Goal: Information Seeking & Learning: Learn about a topic

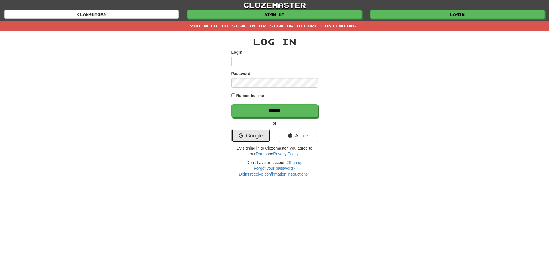
click at [266, 136] on link "Google" at bounding box center [251, 135] width 39 height 13
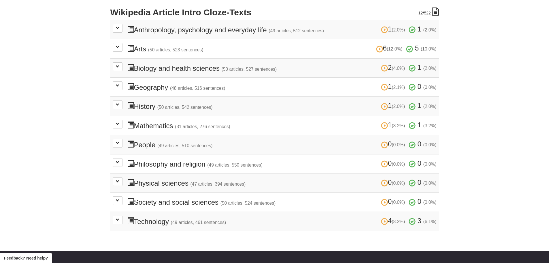
scroll to position [211, 0]
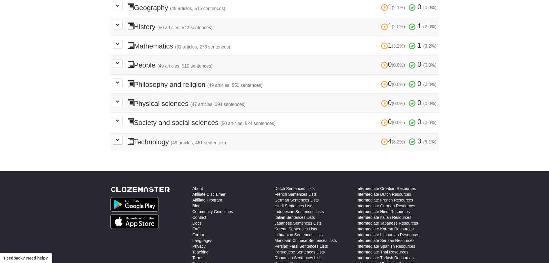
click at [123, 136] on td "4 (8.2%) 3 (6.1%) Technology (49 articles, 461 sentences) 4 (8.2%) 3 (6.1%) Loa…" at bounding box center [274, 141] width 329 height 19
click at [122, 139] on button at bounding box center [118, 140] width 10 height 9
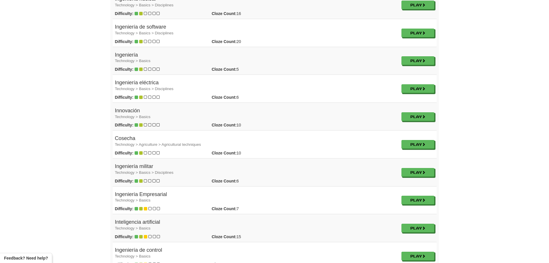
scroll to position [481, 0]
click at [386, 149] on td "Cosecha Technology > Agriculture > Agricultural techniques Difficulty: Cloze Co…" at bounding box center [256, 144] width 287 height 28
click at [395, 151] on div "Difficulty: Cloze Count: 10 Play" at bounding box center [256, 153] width 291 height 6
click at [430, 144] on link "Play" at bounding box center [418, 144] width 33 height 9
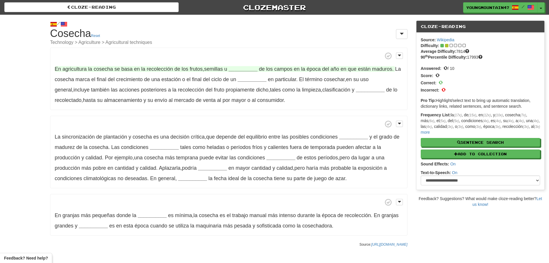
click at [251, 70] on strong "__________" at bounding box center [243, 69] width 29 height 6
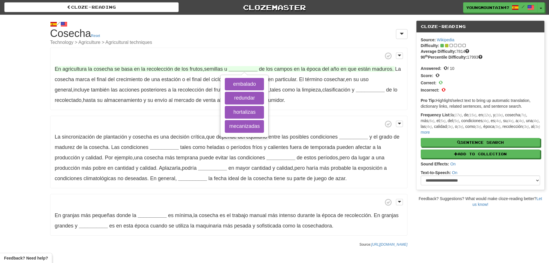
click at [251, 70] on strong "__________" at bounding box center [243, 69] width 29 height 6
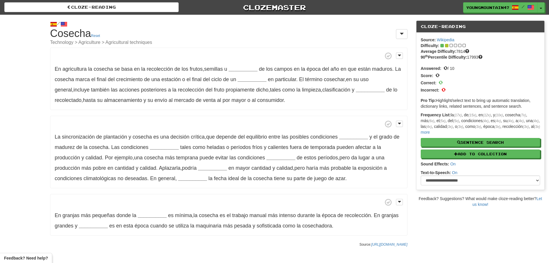
click at [357, 85] on p "En agricultura la cosecha se basa en la recolección de los frutos , semillas u …" at bounding box center [228, 79] width 357 height 62
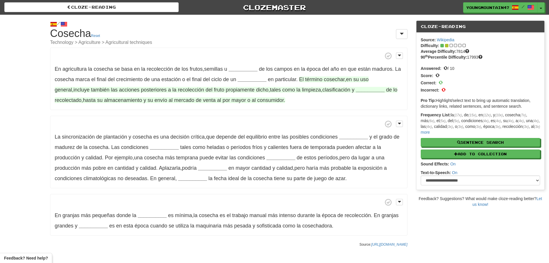
click at [356, 87] on strong "__________" at bounding box center [370, 90] width 29 height 6
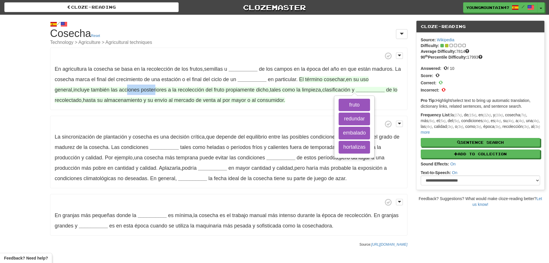
drag, startPoint x: 108, startPoint y: 89, endPoint x: 136, endPoint y: 91, distance: 28.3
click at [136, 91] on span "El término cosechar , en su uso general , incluye también las acciones posterio…" at bounding box center [212, 84] width 314 height 16
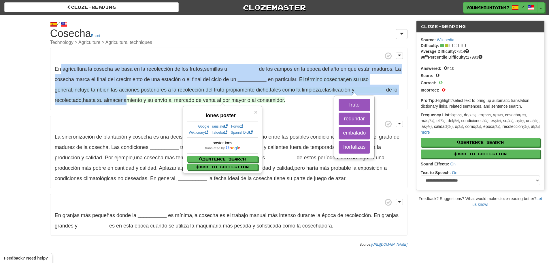
drag, startPoint x: 129, startPoint y: 102, endPoint x: 62, endPoint y: 65, distance: 77.1
click at [62, 65] on p "En agricultura la cosecha se basa en la recolección de los frutos , semillas u …" at bounding box center [228, 79] width 357 height 62
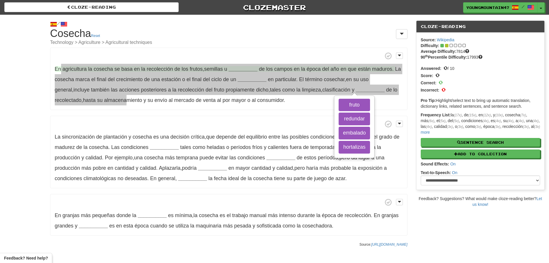
click at [240, 66] on strong "__________" at bounding box center [243, 69] width 29 height 6
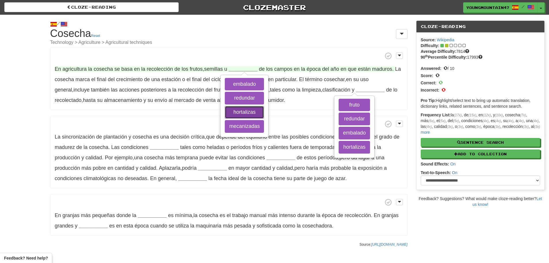
click at [252, 110] on button "hortalizas" at bounding box center [244, 112] width 39 height 13
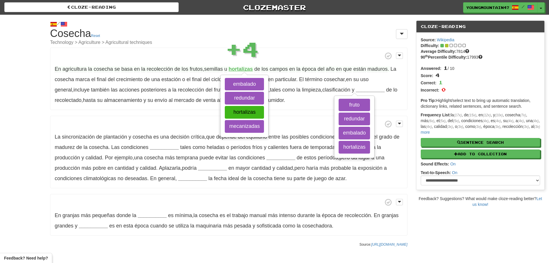
drag, startPoint x: 306, startPoint y: 61, endPoint x: 321, endPoint y: 53, distance: 16.3
click at [309, 60] on p "En agricultura la cosecha se basa en la recolección de los frutos , semillas u …" at bounding box center [228, 79] width 357 height 62
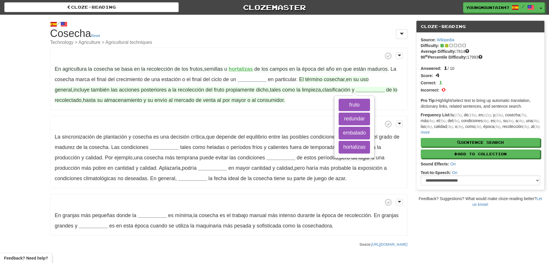
click at [256, 87] on span "dicho" at bounding box center [262, 90] width 12 height 6
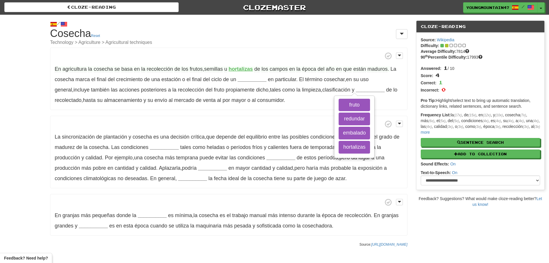
click at [250, 76] on p "En agricultura la cosecha se basa en la recolección de los frutos , semillas u …" at bounding box center [228, 79] width 357 height 62
click at [240, 76] on p "En agricultura la cosecha se basa en la recolección de los frutos , semillas u …" at bounding box center [228, 79] width 357 height 62
click at [240, 78] on strong "__________" at bounding box center [252, 79] width 29 height 6
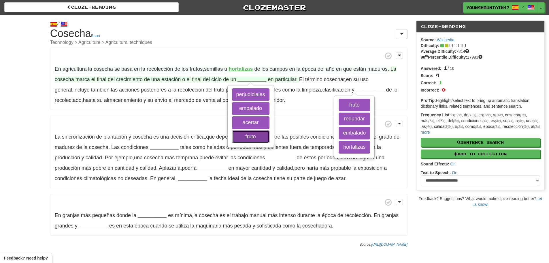
click at [244, 140] on button "fruto" at bounding box center [250, 136] width 37 height 13
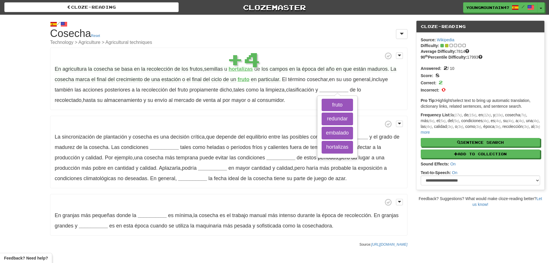
click at [235, 154] on p "La sincronización de plantación y cosecha es una decisión crítica , que depende…" at bounding box center [228, 152] width 357 height 73
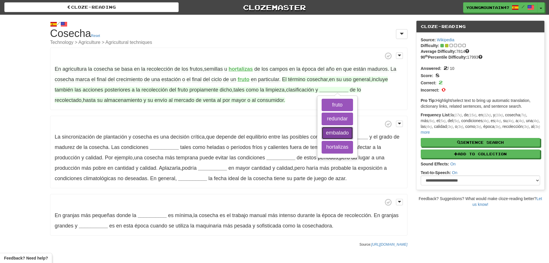
click at [337, 136] on button "embalado" at bounding box center [337, 133] width 31 height 13
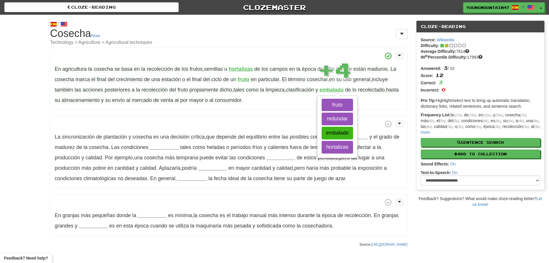
click at [276, 133] on p "La sincronización de plantación y cosecha es una decisión crítica , que depende…" at bounding box center [228, 152] width 357 height 73
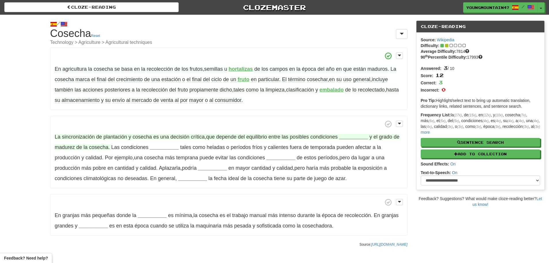
click at [347, 137] on strong "__________" at bounding box center [353, 137] width 29 height 6
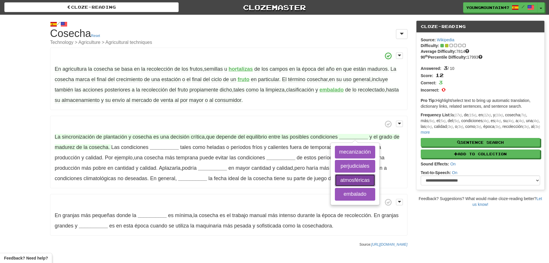
click at [360, 176] on button "atmosféricas" at bounding box center [355, 180] width 40 height 13
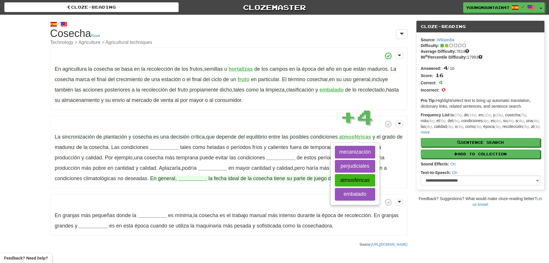
click at [285, 176] on span "tiene" at bounding box center [279, 178] width 11 height 6
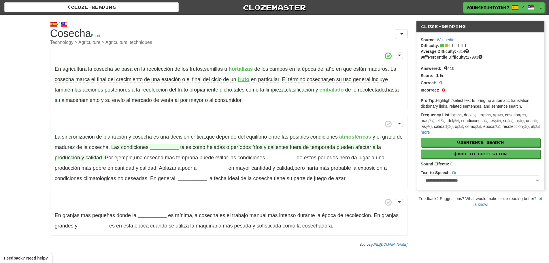
click at [161, 148] on strong "__________" at bounding box center [164, 147] width 29 height 6
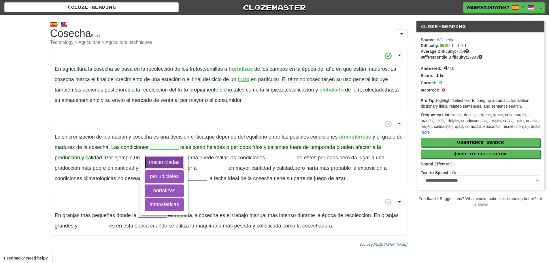
click at [165, 161] on button "mecanizadas" at bounding box center [164, 162] width 39 height 13
click at [172, 204] on button "atmosféricas" at bounding box center [164, 204] width 39 height 13
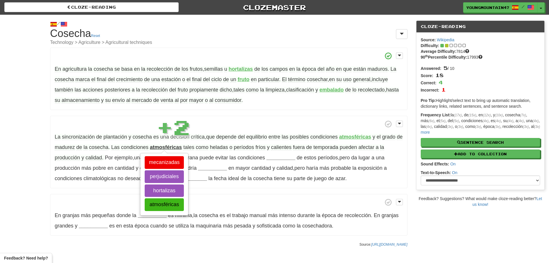
click at [254, 192] on div "En agricultura la cosecha se basa en la recolección de los frutos , semillas u …" at bounding box center [228, 142] width 357 height 188
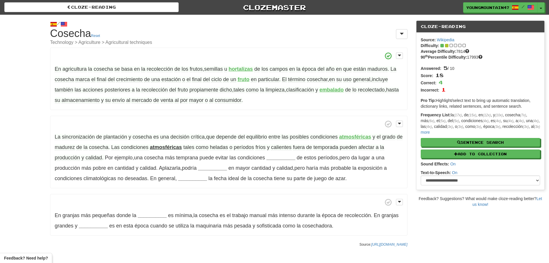
click at [266, 162] on p "La sincronización de plantación y cosecha es una decisión crítica , que depende…" at bounding box center [228, 152] width 357 height 73
click at [271, 162] on p "La sincronización de plantación y cosecha es una decisión crítica , que depende…" at bounding box center [228, 152] width 357 height 73
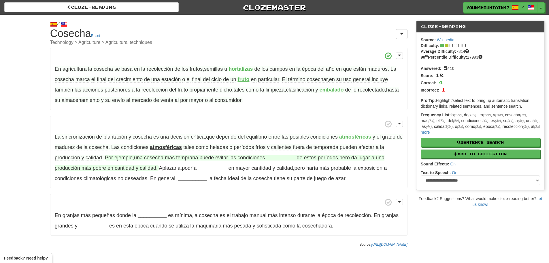
click at [276, 159] on strong "__________" at bounding box center [280, 158] width 29 height 6
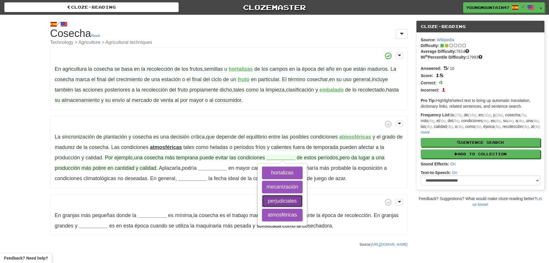
click at [292, 200] on button "perjudiciales" at bounding box center [282, 201] width 40 height 13
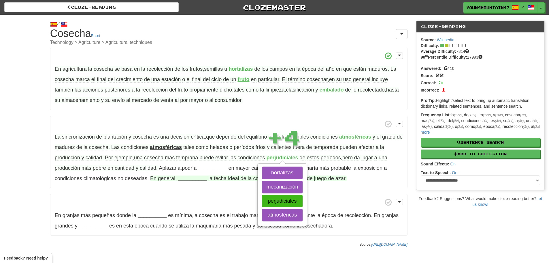
click at [233, 178] on span "ideal" at bounding box center [233, 178] width 11 height 6
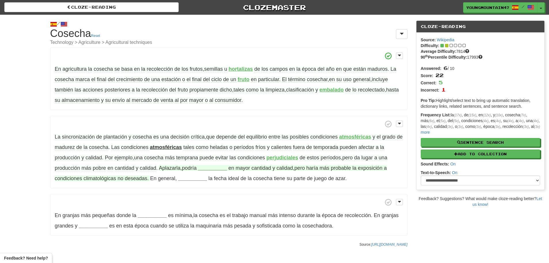
click at [211, 168] on strong "__________" at bounding box center [212, 168] width 29 height 6
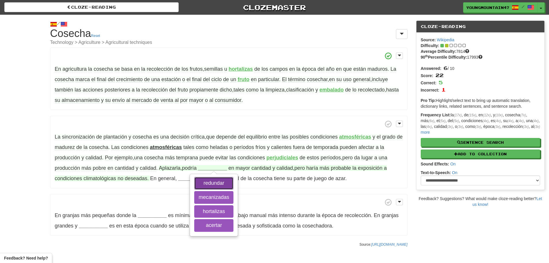
click at [220, 186] on button "redundar" at bounding box center [213, 183] width 39 height 13
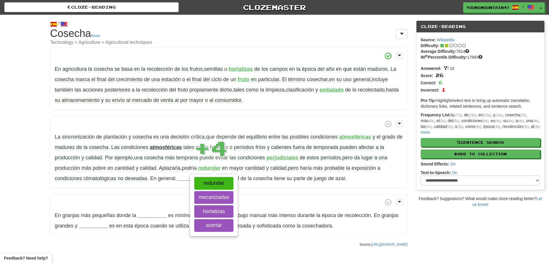
click at [291, 194] on p "En granjas más pequeñas donde la __________ es mínima , la cosecha es el trabaj…" at bounding box center [228, 215] width 357 height 42
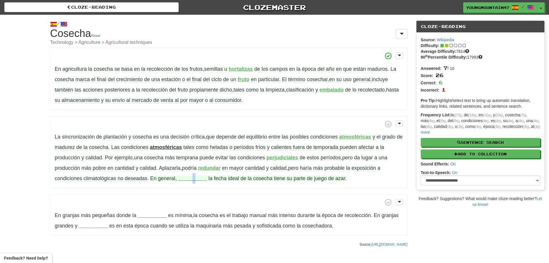
click at [194, 177] on strong "__________" at bounding box center [192, 178] width 29 height 6
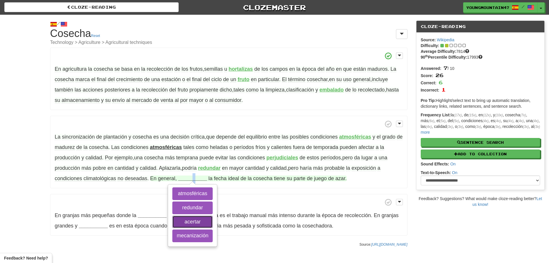
click at [201, 220] on button "acertar" at bounding box center [192, 221] width 40 height 13
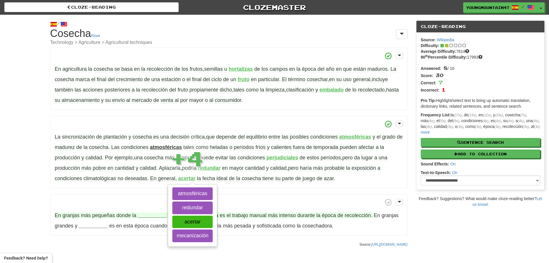
click at [265, 213] on span "manual" at bounding box center [257, 215] width 17 height 6
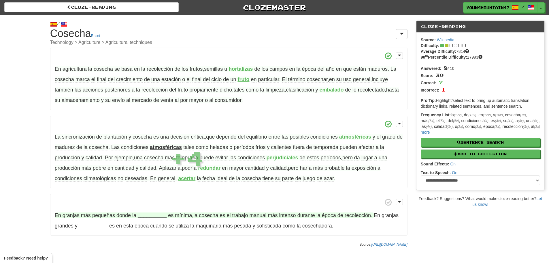
click at [143, 217] on strong "__________" at bounding box center [152, 215] width 29 height 6
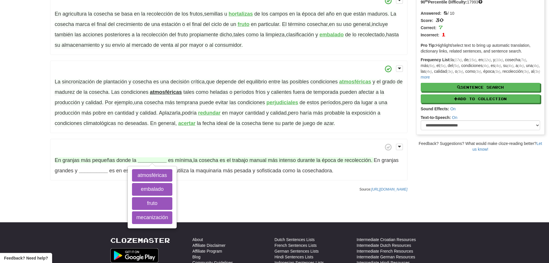
scroll to position [58, 0]
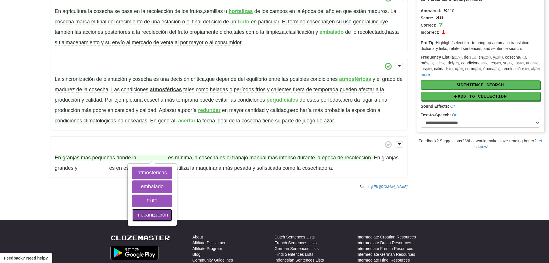
click at [161, 215] on button "mecanización" at bounding box center [152, 214] width 40 height 13
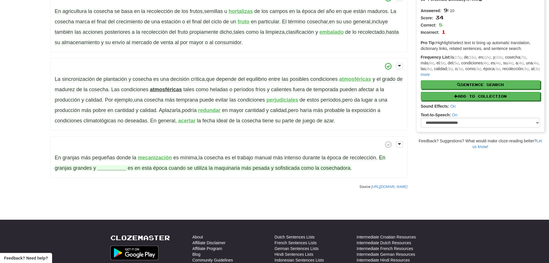
drag, startPoint x: 121, startPoint y: 185, endPoint x: 111, endPoint y: 168, distance: 19.0
click at [116, 179] on div "/ Cloze-Reading Cosecha Reset Technology > Agriculture > Agricultural technique…" at bounding box center [229, 74] width 366 height 235
click at [111, 168] on strong "__________" at bounding box center [111, 168] width 29 height 6
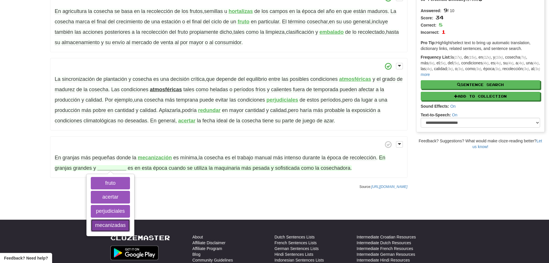
click at [117, 222] on button "mecanizadas" at bounding box center [110, 225] width 39 height 13
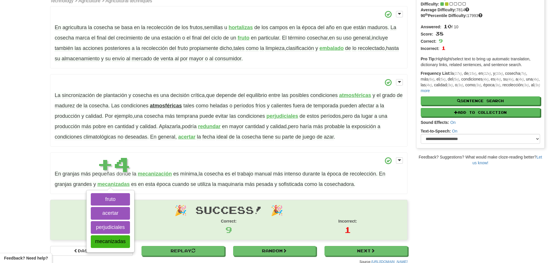
click at [262, 200] on div "🎉 Success! 🎉 Score: 38 Correct: 9 Incorrect: 1" at bounding box center [228, 220] width 357 height 40
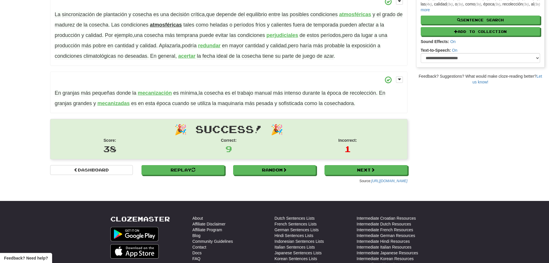
scroll to position [128, 0]
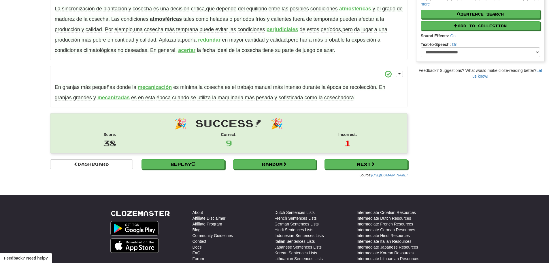
click at [347, 158] on div "/ Cloze-Reading Cosecha Reset Technology > Agriculture > Agricultural technique…" at bounding box center [229, 34] width 366 height 294
click at [338, 166] on link "Next" at bounding box center [366, 164] width 83 height 10
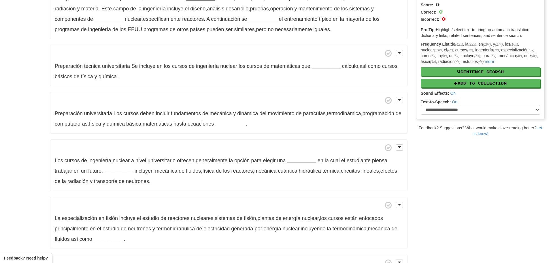
scroll to position [77, 0]
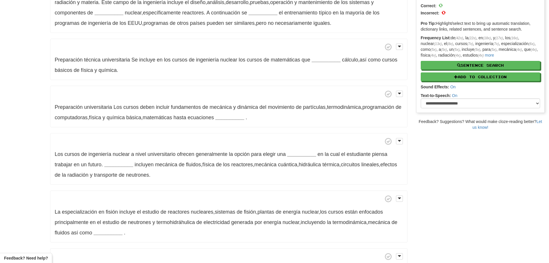
click at [237, 121] on p "Preparación universitaria Los cursos deben incluir fundamentos de mecánica y di…" at bounding box center [228, 107] width 357 height 42
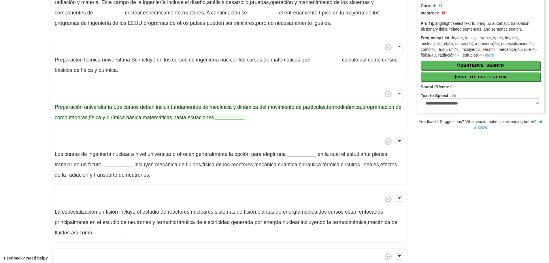
click at [238, 114] on strong "__________" at bounding box center [229, 117] width 29 height 6
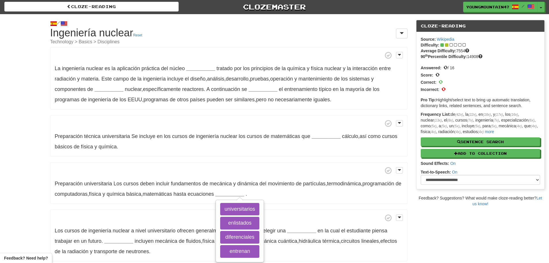
scroll to position [0, 0]
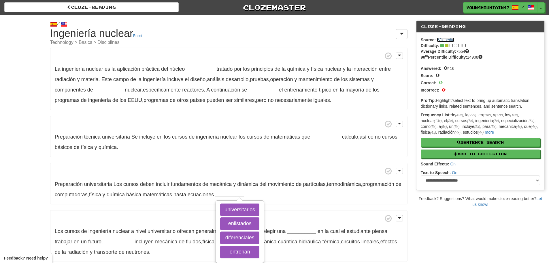
click at [448, 40] on link "Wikipedia" at bounding box center [446, 39] width 18 height 5
click at [191, 73] on p "La ingeniería nuclear es la aplicación práctica del núcleo __________ tratado p…" at bounding box center [228, 79] width 357 height 62
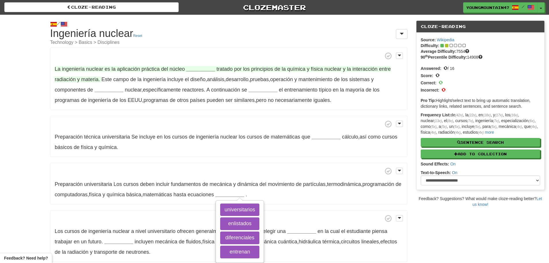
click at [197, 71] on strong "__________" at bounding box center [200, 69] width 29 height 6
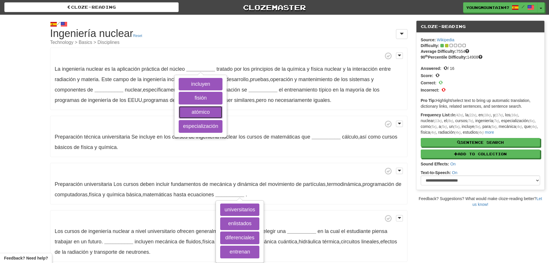
drag, startPoint x: 209, startPoint y: 110, endPoint x: 274, endPoint y: 112, distance: 64.9
click at [209, 110] on button "atómico" at bounding box center [201, 112] width 44 height 13
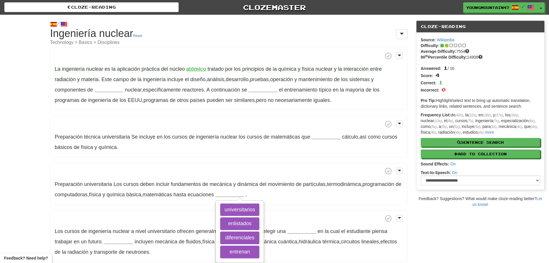
click at [127, 93] on p "La ingeniería nuclear es la aplicación práctica del núcleo atómico tratado por …" at bounding box center [228, 79] width 357 height 62
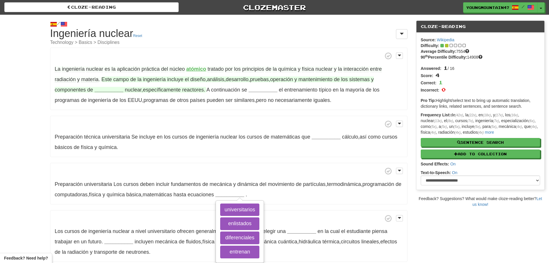
click at [118, 91] on strong "__________" at bounding box center [109, 90] width 29 height 6
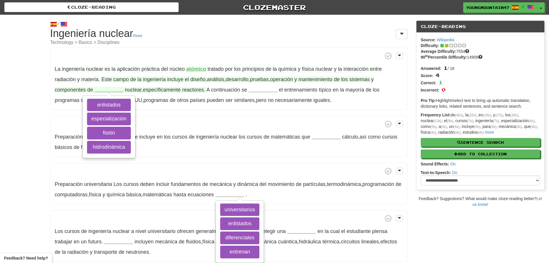
click at [119, 126] on div "enlistados especialización fisión hidrodinámica" at bounding box center [109, 126] width 52 height 61
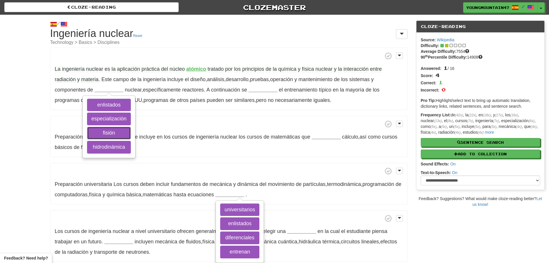
drag, startPoint x: 123, startPoint y: 131, endPoint x: 137, endPoint y: 131, distance: 14.1
click at [123, 131] on button "fisión" at bounding box center [109, 133] width 44 height 13
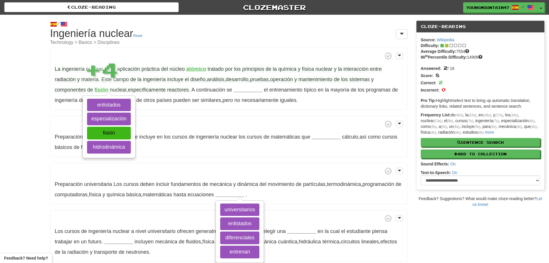
click at [207, 125] on span at bounding box center [229, 123] width 348 height 7
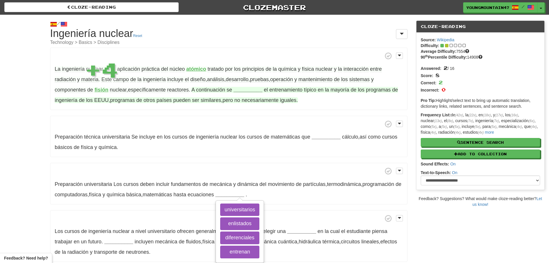
click at [244, 91] on strong "__________" at bounding box center [248, 90] width 29 height 6
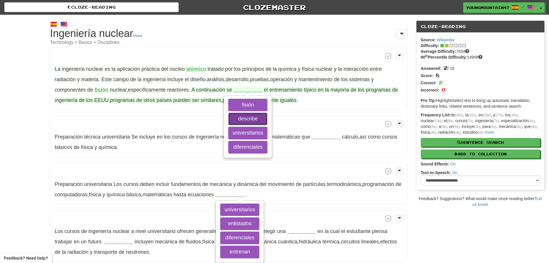
click at [254, 117] on button "describe" at bounding box center [247, 118] width 39 height 13
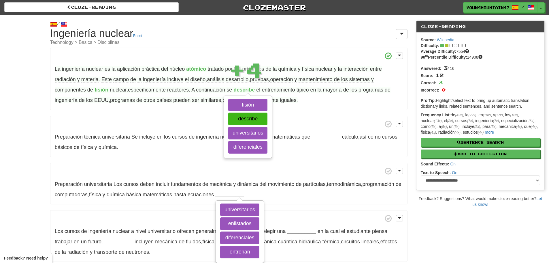
click at [313, 131] on p "Preparación técnica universitaria Se incluye en los cursos de ingeniería nuclea…" at bounding box center [228, 137] width 357 height 42
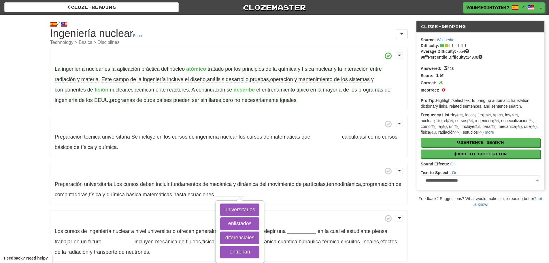
click at [320, 140] on p "Preparación técnica universitaria Se incluye en los cursos de ingeniería nuclea…" at bounding box center [228, 137] width 357 height 42
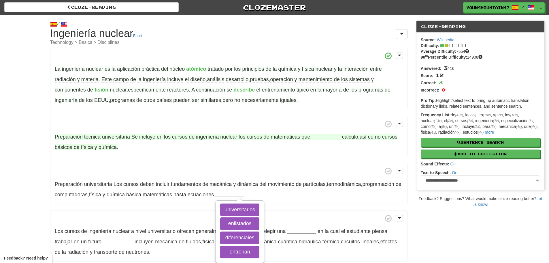
click at [324, 134] on strong "__________" at bounding box center [326, 137] width 29 height 6
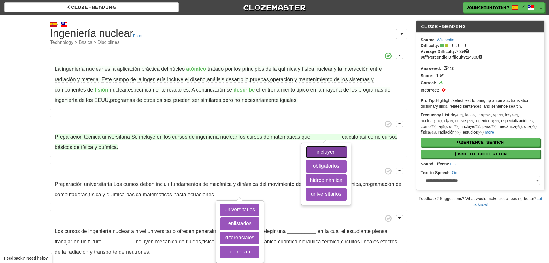
click at [316, 153] on button "incluyen" at bounding box center [326, 152] width 41 height 13
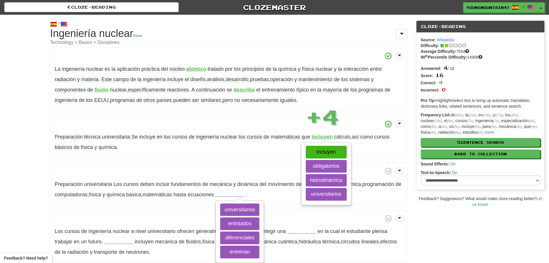
click at [183, 180] on p "Preparación universitaria Los cursos deben incluir fundamentos de mecánica y di…" at bounding box center [228, 184] width 357 height 42
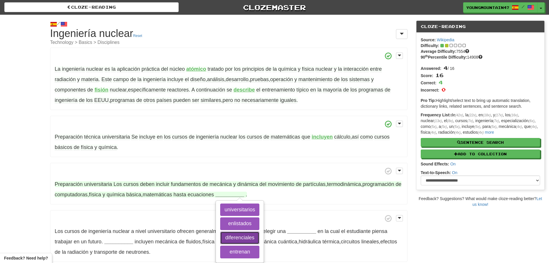
click at [253, 234] on button "diferenciales" at bounding box center [239, 237] width 39 height 13
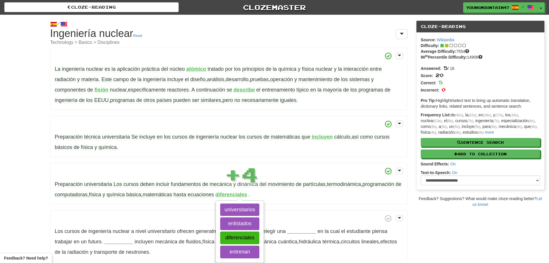
click at [332, 212] on p "Los cursos de ingeniería nuclear a nivel universitario ofrecen generalmente la …" at bounding box center [228, 236] width 357 height 52
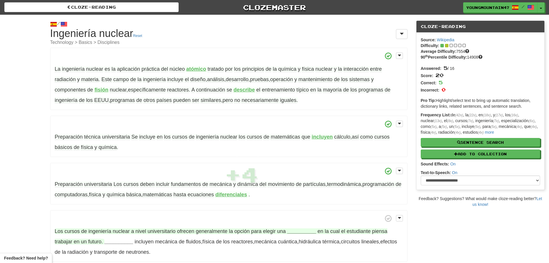
click at [311, 231] on strong "__________" at bounding box center [301, 231] width 29 height 6
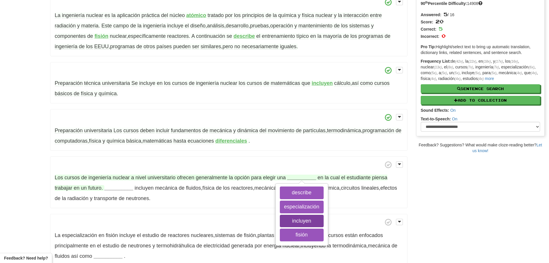
scroll to position [58, 0]
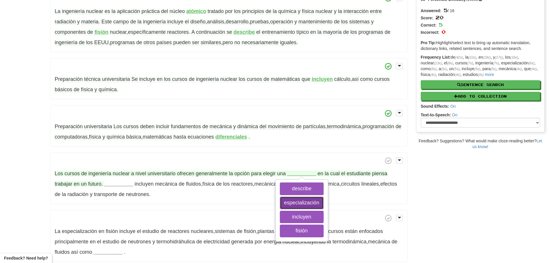
click at [300, 204] on button "especialización" at bounding box center [302, 202] width 44 height 13
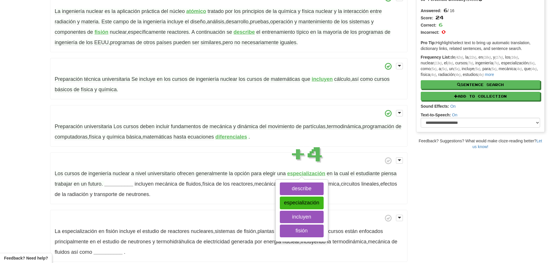
click at [214, 204] on div "La ingeniería nuclear es la aplicación práctica del núcleo atómico tratado por …" at bounding box center [228, 227] width 357 height 475
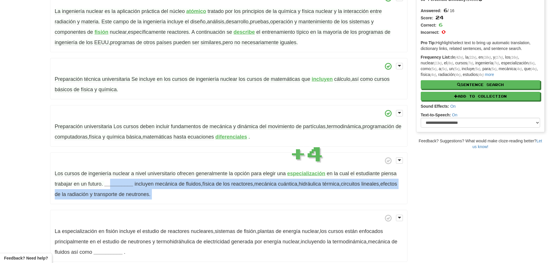
click at [111, 189] on p "Los cursos de ingeniería nuclear a nivel universitario ofrecen generalmente la …" at bounding box center [228, 178] width 357 height 52
click at [119, 187] on p "Los cursos de ingeniería nuclear a nivel universitario ofrecen generalmente la …" at bounding box center [228, 178] width 357 height 52
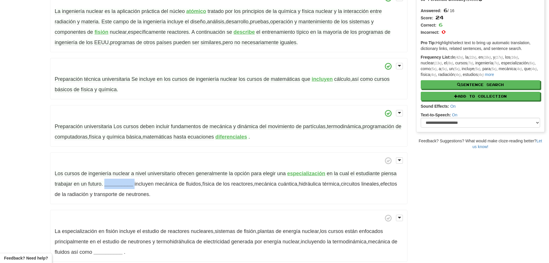
click at [119, 187] on p "Los cursos de ingeniería nuclear a nivel universitario ofrecen generalmente la …" at bounding box center [228, 178] width 357 height 52
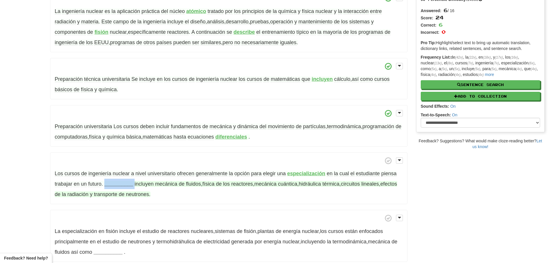
click at [121, 185] on strong "__________" at bounding box center [118, 184] width 29 height 6
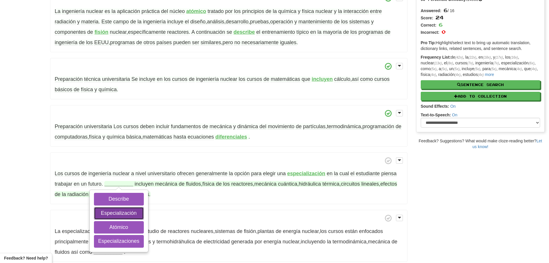
click at [133, 212] on button "Especialización" at bounding box center [119, 213] width 50 height 13
drag, startPoint x: 192, startPoint y: 212, endPoint x: 147, endPoint y: 239, distance: 52.7
click at [147, 239] on div "La ingeniería nuclear es la aplicación práctica del núcleo atómico tratado por …" at bounding box center [228, 227] width 357 height 475
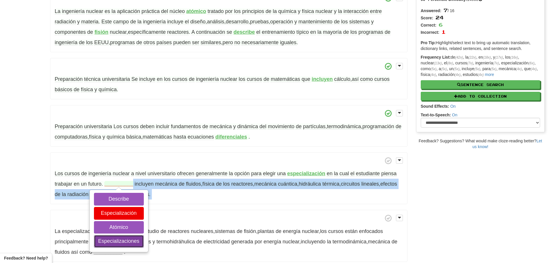
click at [137, 239] on button "Especializaciones" at bounding box center [119, 241] width 50 height 13
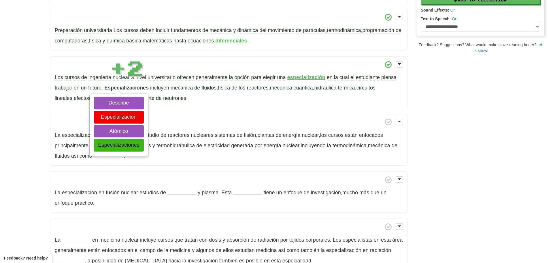
click at [197, 198] on p "La especialización en fusión nuclear estudios de __________ y plasma . Esta ___…" at bounding box center [228, 192] width 357 height 42
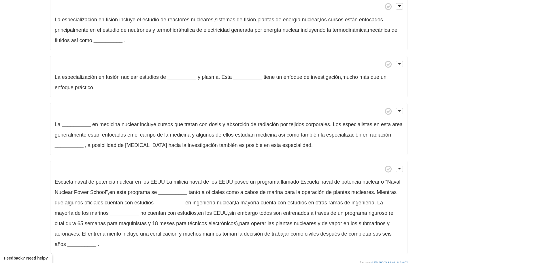
scroll to position [250, 0]
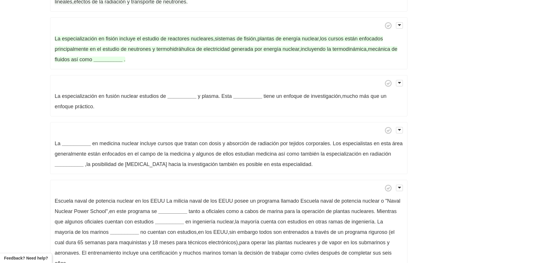
click at [107, 59] on strong "__________" at bounding box center [108, 60] width 29 height 6
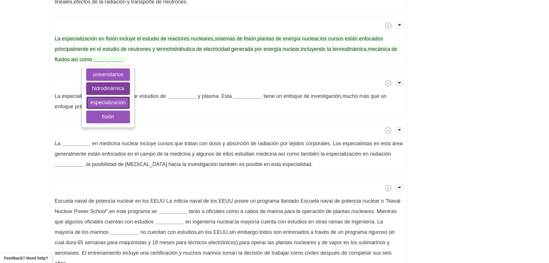
drag, startPoint x: 120, startPoint y: 105, endPoint x: 124, endPoint y: 92, distance: 13.1
click at [124, 92] on div "universitarios hidrodinámica especialización fisión" at bounding box center [108, 96] width 52 height 61
click at [124, 92] on button "hidrodinámica" at bounding box center [108, 88] width 44 height 13
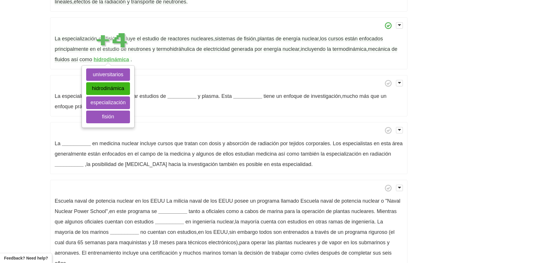
click at [165, 82] on span at bounding box center [229, 83] width 348 height 7
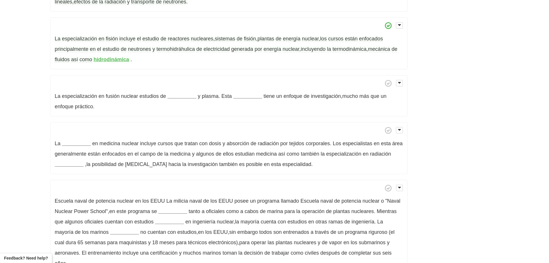
click at [168, 89] on p "La especialización en fusión nuclear estudios de __________ y plasma . Esta ___…" at bounding box center [228, 96] width 357 height 42
click at [175, 91] on p "La especialización en fusión nuclear estudios de __________ y plasma . Esta ___…" at bounding box center [228, 96] width 357 height 42
click at [178, 92] on p "La especialización en fusión nuclear estudios de __________ y plasma . Esta ___…" at bounding box center [228, 96] width 357 height 42
click at [190, 99] on p "La especialización en fusión nuclear estudios de __________ y plasma . Esta ___…" at bounding box center [228, 96] width 357 height 42
click at [183, 97] on strong "__________" at bounding box center [182, 96] width 29 height 6
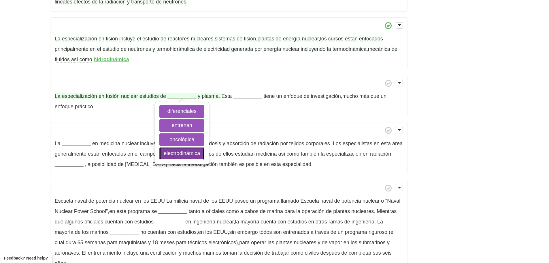
drag, startPoint x: 193, startPoint y: 152, endPoint x: 197, endPoint y: 152, distance: 3.5
click at [194, 152] on button "electrodinámica" at bounding box center [181, 153] width 45 height 13
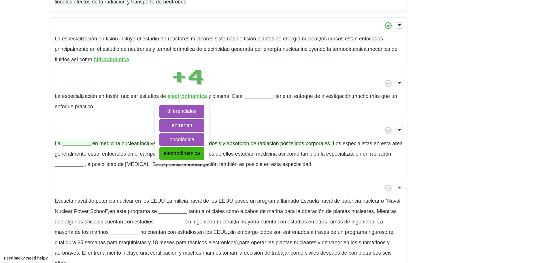
click at [255, 145] on span "de" at bounding box center [254, 143] width 6 height 6
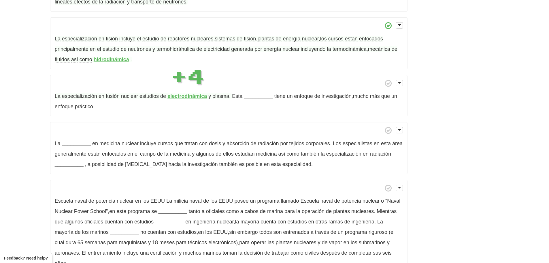
click at [245, 100] on p "La especialización en fusión nuclear estudios de electrodinámica y plasma . Est…" at bounding box center [228, 96] width 357 height 42
click at [254, 97] on strong "__________" at bounding box center [258, 96] width 29 height 6
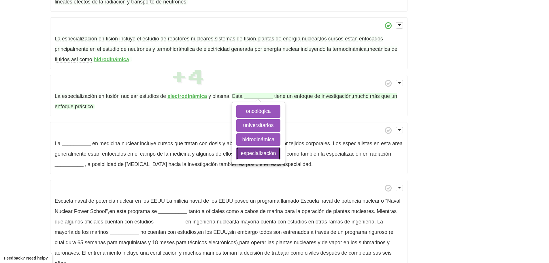
click at [261, 153] on button "especialización" at bounding box center [258, 153] width 44 height 13
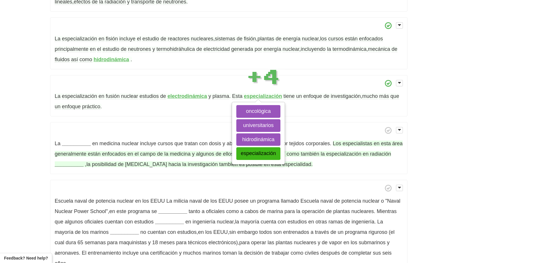
click at [154, 153] on span "campo" at bounding box center [148, 154] width 16 height 6
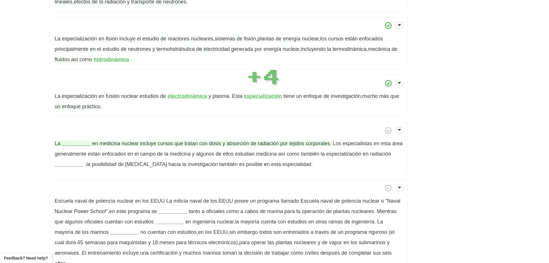
click at [66, 140] on strong "__________" at bounding box center [76, 143] width 29 height 6
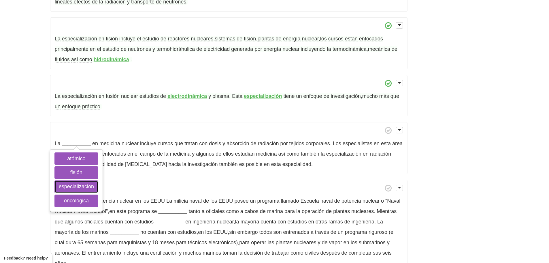
drag, startPoint x: 83, startPoint y: 186, endPoint x: 120, endPoint y: 184, distance: 37.0
click at [84, 186] on button "especialización" at bounding box center [76, 186] width 44 height 13
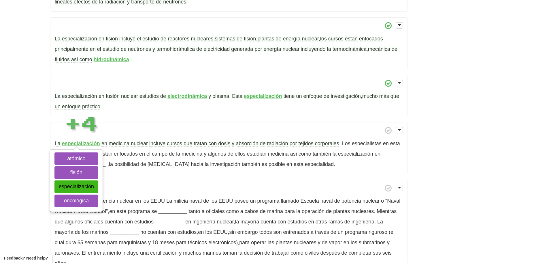
click at [120, 184] on span at bounding box center [229, 187] width 348 height 7
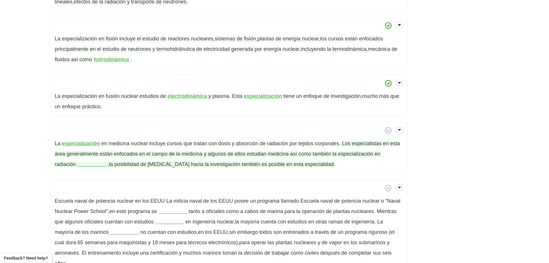
click at [93, 162] on strong "__________" at bounding box center [91, 164] width 29 height 6
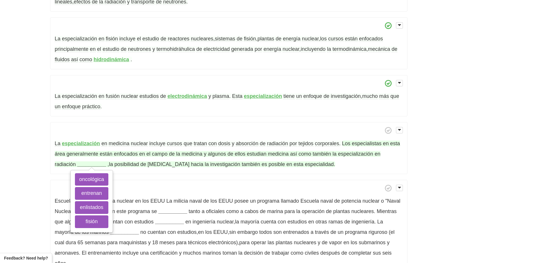
click at [99, 186] on div "oncológica entrenan enlistados fisión" at bounding box center [92, 200] width 42 height 61
click at [97, 179] on button "oncológica" at bounding box center [91, 179] width 33 height 13
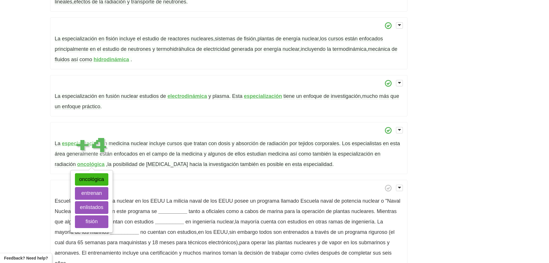
click at [163, 173] on p "La especialización en medicina nuclear incluye cursos que tratan con dosis y ab…" at bounding box center [228, 148] width 357 height 52
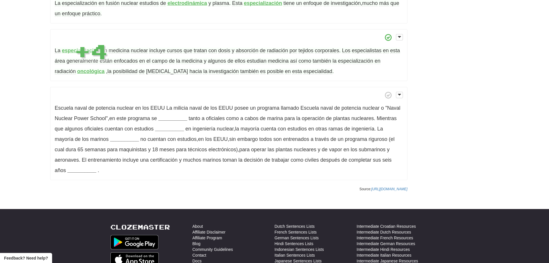
scroll to position [346, 0]
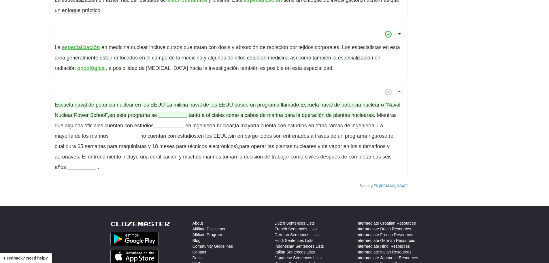
click at [179, 116] on strong "__________" at bounding box center [172, 115] width 29 height 6
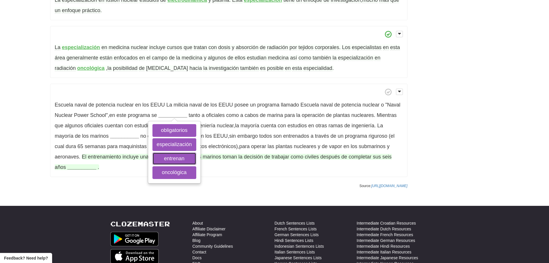
drag, startPoint x: 185, startPoint y: 158, endPoint x: 226, endPoint y: 159, distance: 40.9
click at [187, 158] on button "entrenan" at bounding box center [175, 158] width 44 height 13
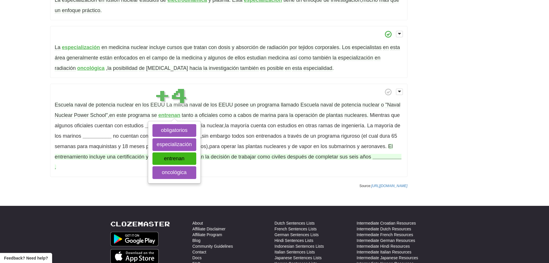
drag, startPoint x: 238, startPoint y: 159, endPoint x: 231, endPoint y: 159, distance: 6.9
click at [238, 159] on span "El entrenamiento incluye una certificación y muchos marinos toman la decisión d…" at bounding box center [224, 151] width 338 height 16
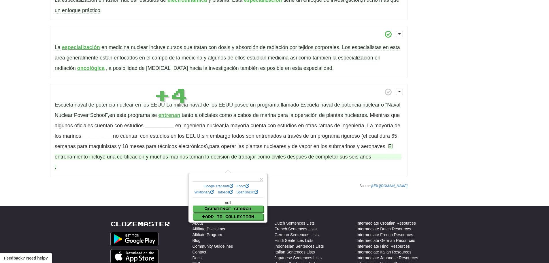
click at [169, 129] on p "Escuela naval de potencia nuclear en los EEUU La milicia naval de los EEUU pose…" at bounding box center [228, 130] width 357 height 93
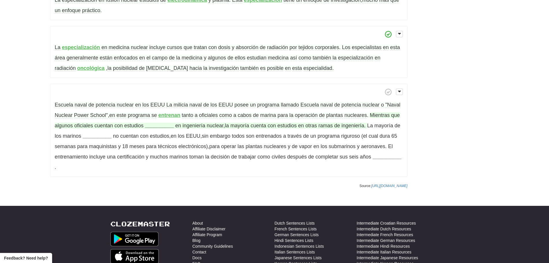
click at [159, 125] on strong "__________" at bounding box center [159, 126] width 29 height 6
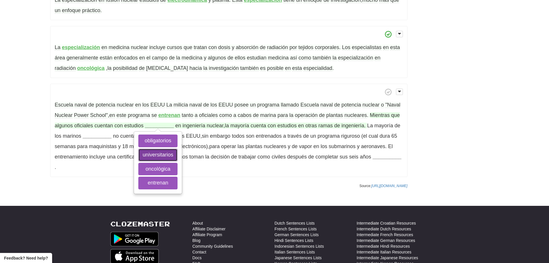
click at [160, 153] on button "universitarios" at bounding box center [157, 154] width 39 height 13
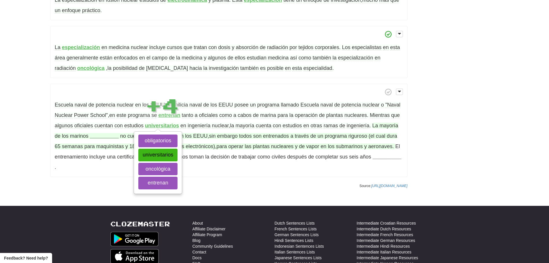
click at [262, 147] on span "plantas" at bounding box center [261, 146] width 17 height 6
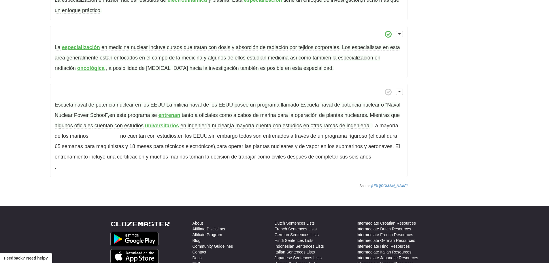
click at [104, 142] on p "Escuela naval de potencia nuclear en los EEUU La milicia naval de los EEUU pose…" at bounding box center [228, 130] width 357 height 93
click at [102, 140] on p "Escuela naval de potencia nuclear en los EEUU La milicia naval de los EEUU pose…" at bounding box center [228, 130] width 357 height 93
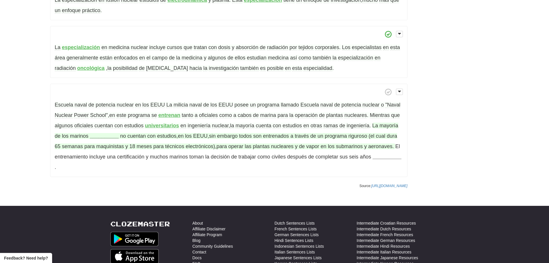
drag, startPoint x: 102, startPoint y: 138, endPoint x: 99, endPoint y: 137, distance: 2.9
click at [101, 138] on strong "__________" at bounding box center [104, 136] width 29 height 6
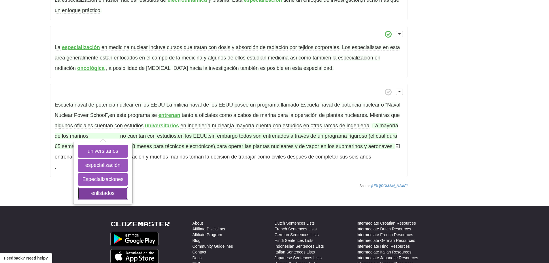
click at [103, 191] on button "enlistados" at bounding box center [103, 193] width 50 height 13
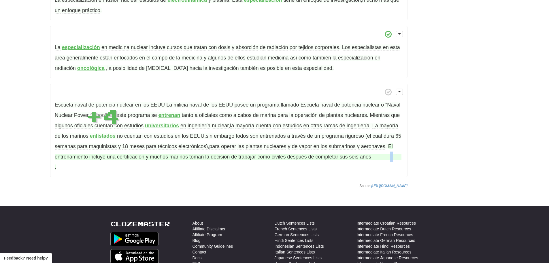
click at [392, 159] on strong "__________" at bounding box center [387, 157] width 29 height 6
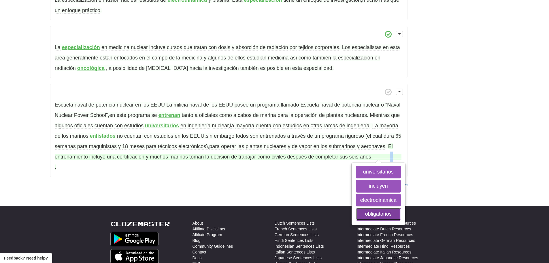
click at [380, 210] on button "obligatorios" at bounding box center [378, 214] width 45 height 13
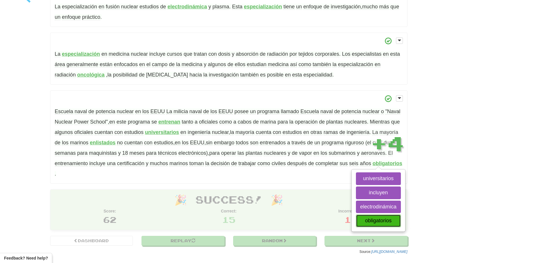
scroll to position [329, 0]
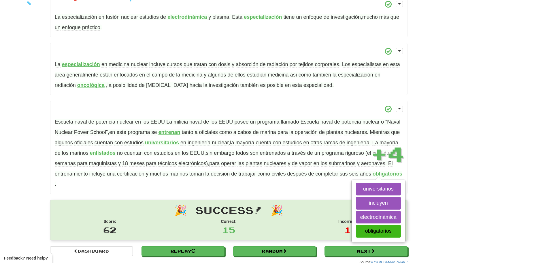
click at [315, 204] on h1 "🎉 Success! 🎉" at bounding box center [229, 209] width 348 height 11
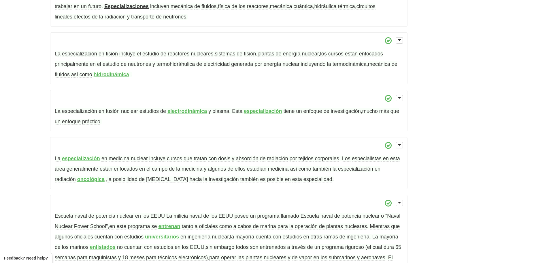
scroll to position [233, 0]
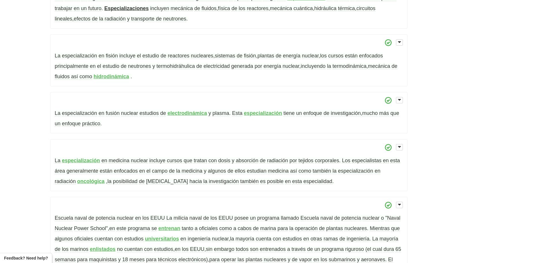
click at [315, 111] on span "enfoque" at bounding box center [313, 113] width 19 height 6
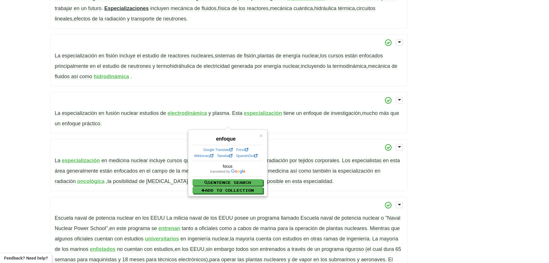
click at [265, 137] on div "× enfoque Google Translate Forvo Wiktionary Tatoeba SpanishDict focus Sentence …" at bounding box center [228, 163] width 78 height 66
click at [266, 132] on div "× enfoque Google Translate Forvo Wiktionary Tatoeba SpanishDict focus Sentence …" at bounding box center [228, 163] width 78 height 66
click at [260, 138] on span "×" at bounding box center [260, 135] width 3 height 7
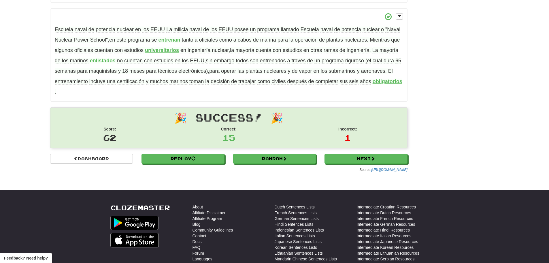
scroll to position [425, 0]
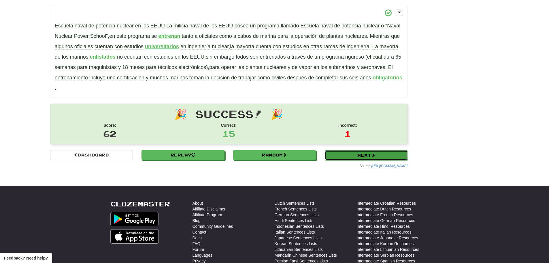
click at [370, 153] on link "Next" at bounding box center [366, 155] width 83 height 10
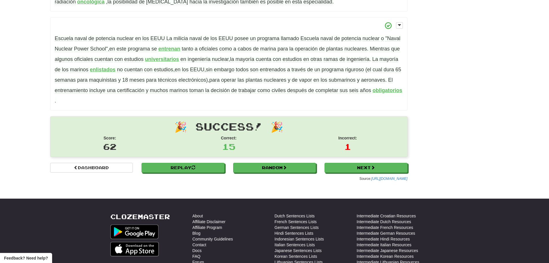
scroll to position [406, 0]
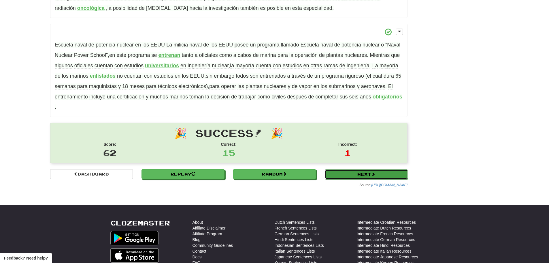
click at [387, 171] on link "Next" at bounding box center [366, 174] width 83 height 10
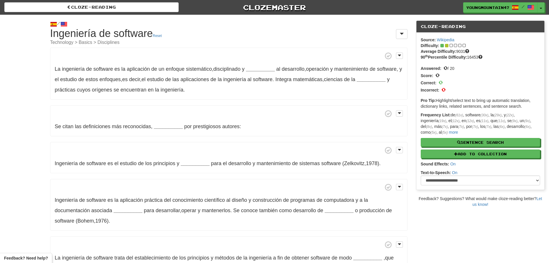
click at [382, 82] on p "La ingeniería de software es la aplicación de un enfoque sistemático , discipli…" at bounding box center [228, 74] width 357 height 52
click at [380, 78] on strong "__________" at bounding box center [371, 79] width 29 height 6
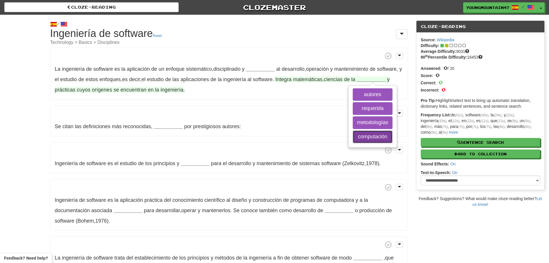
click at [377, 137] on button "computación" at bounding box center [373, 136] width 40 height 13
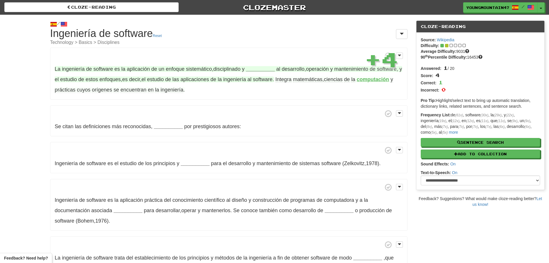
click at [251, 68] on strong "__________" at bounding box center [260, 69] width 29 height 6
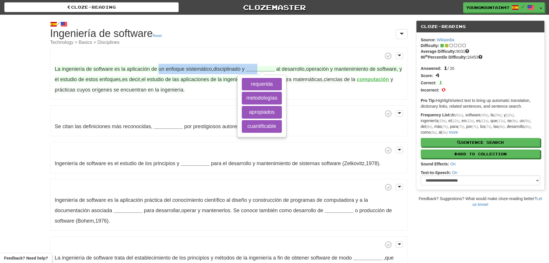
drag, startPoint x: 159, startPoint y: 71, endPoint x: 258, endPoint y: 71, distance: 98.9
click at [258, 71] on span "La ingeniería de software es la aplicación de un enfoque sistemático , discipli…" at bounding box center [228, 74] width 347 height 16
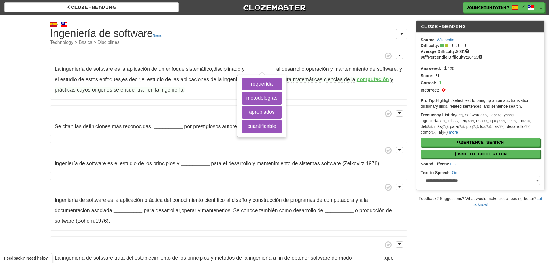
click at [443, 35] on div "Source: Wikipedia Difficulty: Average Difficulty: 9031 90 th Percentile Difficu…" at bounding box center [481, 111] width 128 height 157
click at [448, 39] on link "Wikipedia" at bounding box center [446, 39] width 18 height 5
click at [445, 47] on span at bounding box center [443, 45] width 5 height 5
click at [450, 46] on icon at bounding box center [451, 46] width 3 height 4
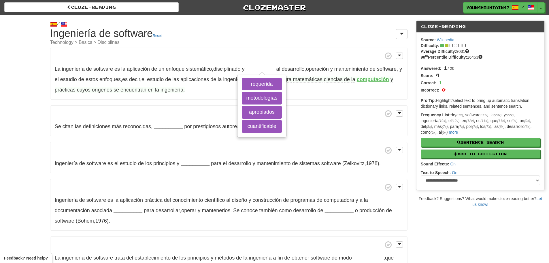
click at [446, 46] on icon at bounding box center [446, 46] width 3 height 4
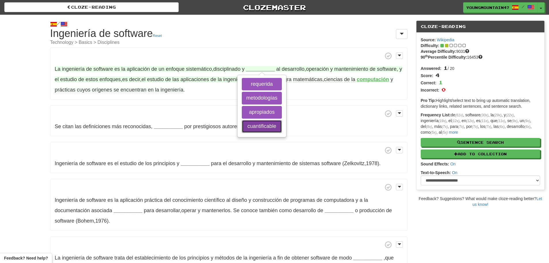
click at [271, 123] on button "cuantificable" at bounding box center [262, 126] width 40 height 13
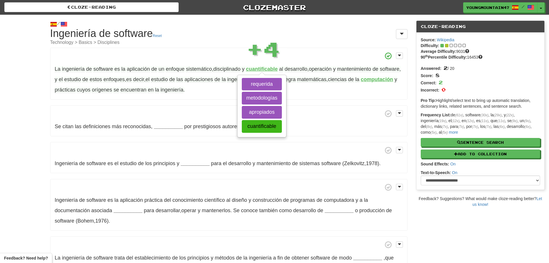
click at [316, 136] on p "Se citan las definiciones más reconocidas , __________ por prestigiosos autores:" at bounding box center [228, 120] width 357 height 31
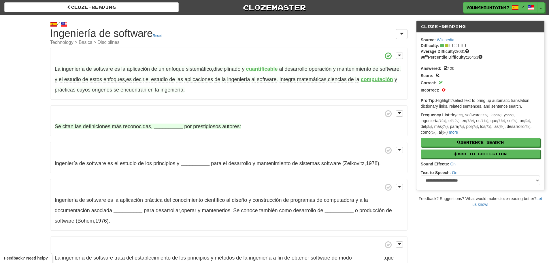
click at [165, 127] on strong "__________" at bounding box center [168, 126] width 29 height 6
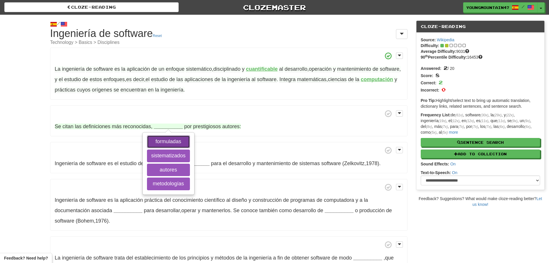
click at [166, 146] on button "formuladas" at bounding box center [168, 141] width 43 height 13
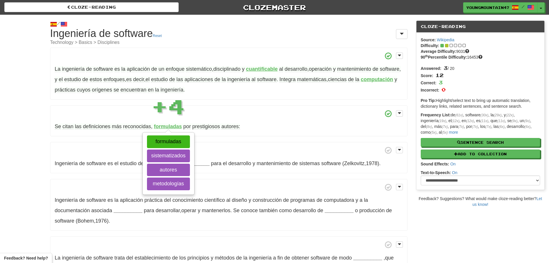
click at [243, 150] on span at bounding box center [229, 149] width 348 height 7
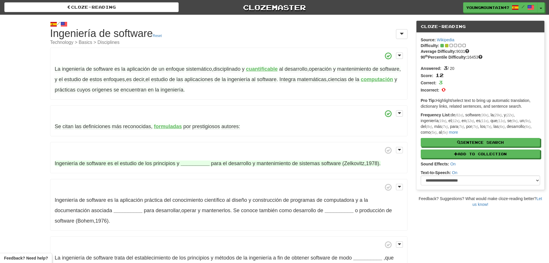
click at [189, 164] on strong "__________" at bounding box center [195, 163] width 29 height 6
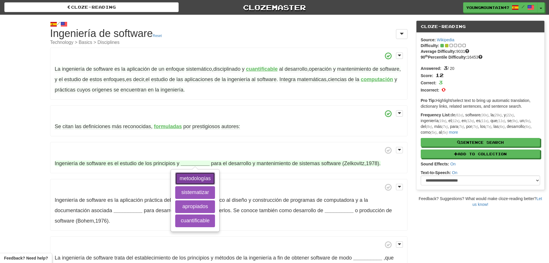
click at [193, 178] on button "metodologías" at bounding box center [195, 178] width 40 height 13
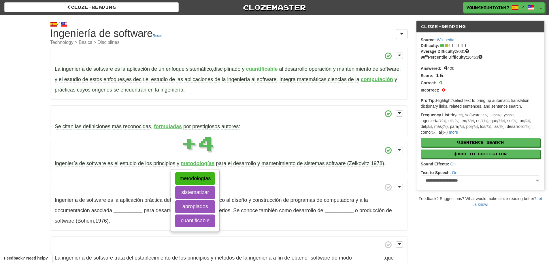
click at [248, 179] on p "Ingeniería de software es la aplicación práctica del conocimiento científico al…" at bounding box center [228, 205] width 357 height 52
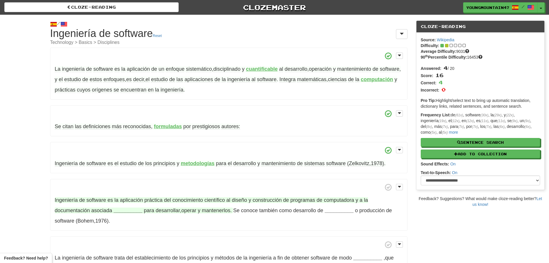
click at [114, 207] on strong "__________" at bounding box center [128, 210] width 29 height 6
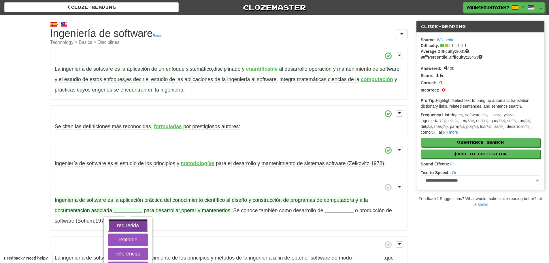
click at [134, 228] on button "requerida" at bounding box center [128, 225] width 40 height 13
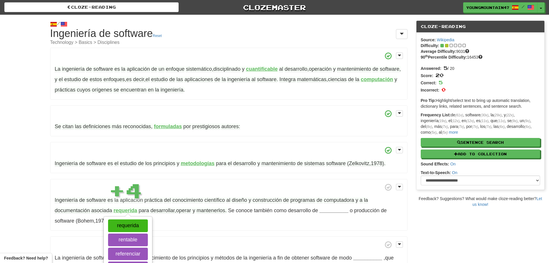
click at [213, 212] on span "mantenerlos" at bounding box center [211, 210] width 29 height 6
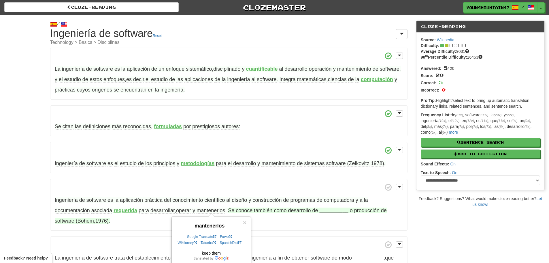
drag, startPoint x: 359, startPoint y: 208, endPoint x: 354, endPoint y: 208, distance: 5.2
click at [359, 208] on span "producción" at bounding box center [366, 210] width 25 height 6
click at [346, 210] on strong "__________" at bounding box center [334, 210] width 29 height 6
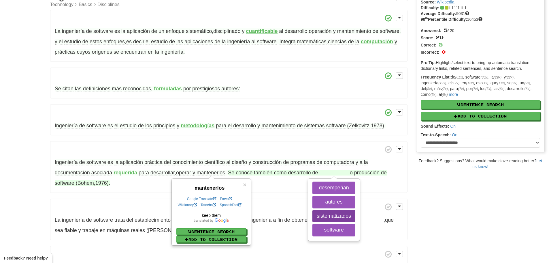
scroll to position [38, 0]
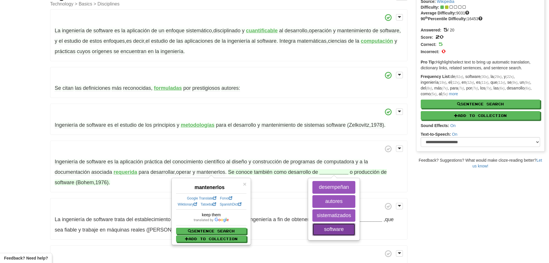
click at [336, 230] on button "software" at bounding box center [334, 229] width 43 height 13
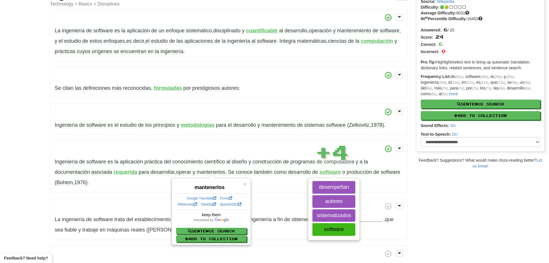
click at [300, 229] on p "La ingeniería de software trata del establecimiento de los principios y métodos…" at bounding box center [228, 219] width 357 height 42
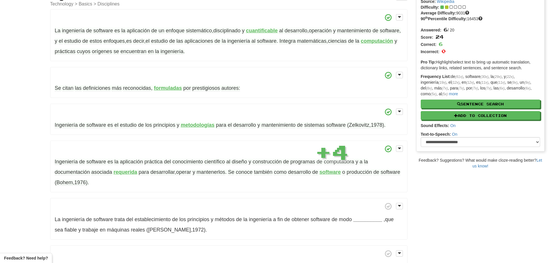
click at [283, 225] on p "La ingeniería de software trata del establecimiento de los principios y métodos…" at bounding box center [228, 219] width 357 height 42
click at [374, 225] on p "La ingeniería de software trata del establecimiento de los principios y métodos…" at bounding box center [228, 219] width 357 height 42
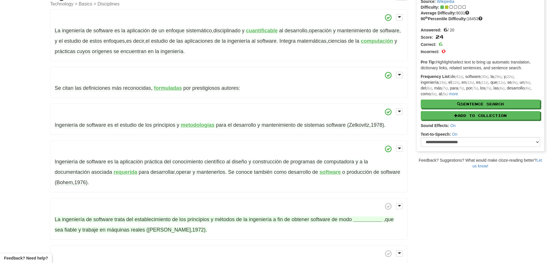
click at [368, 218] on strong "__________" at bounding box center [367, 219] width 29 height 6
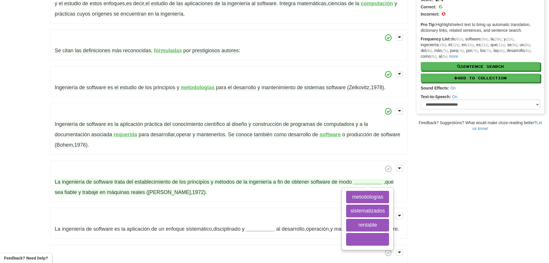
scroll to position [77, 0]
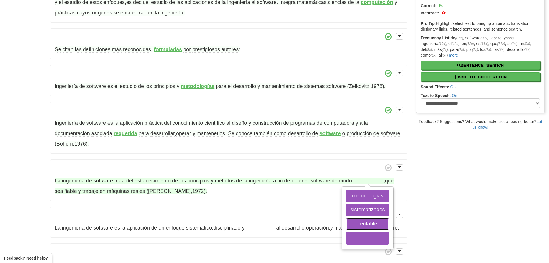
click at [368, 218] on button "rentable" at bounding box center [367, 223] width 43 height 13
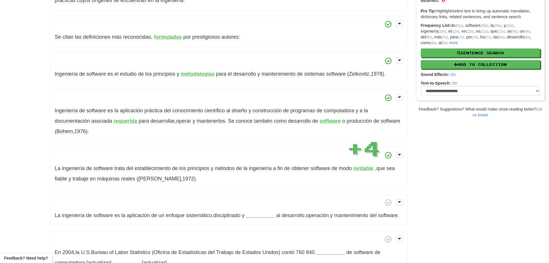
scroll to position [96, 0]
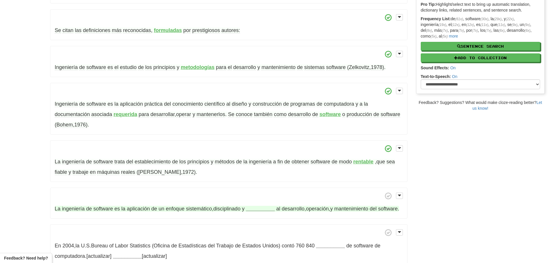
click at [263, 207] on strong "__________" at bounding box center [260, 209] width 29 height 6
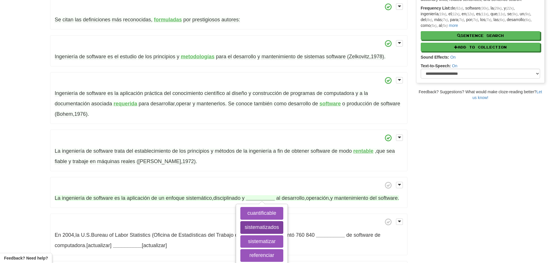
scroll to position [115, 0]
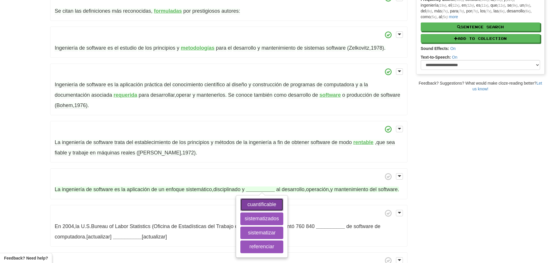
click at [259, 200] on button "cuantificable" at bounding box center [261, 204] width 43 height 13
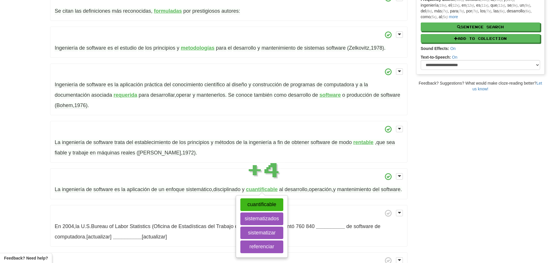
click at [307, 199] on p "La ingeniería de software es la aplicación de un enfoque sistemático , discipli…" at bounding box center [228, 183] width 357 height 31
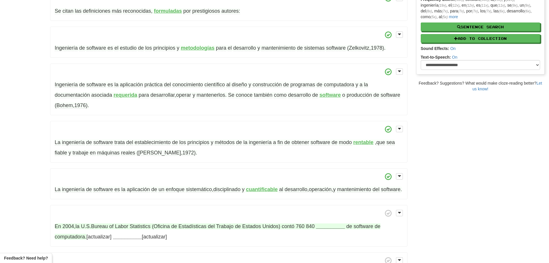
click at [335, 229] on strong "__________" at bounding box center [330, 226] width 29 height 6
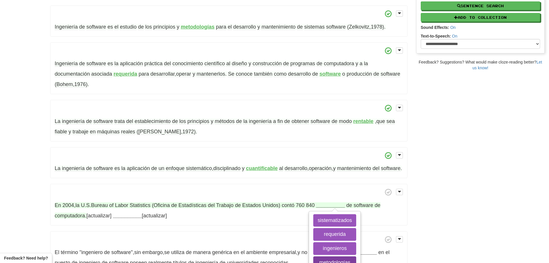
scroll to position [173, 0]
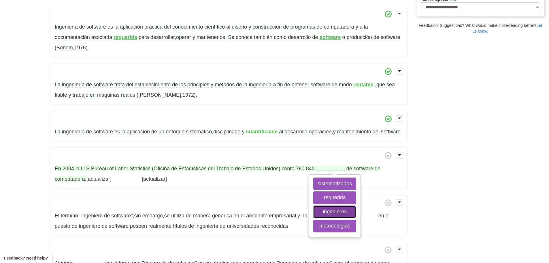
click at [333, 218] on button "ingenieros" at bounding box center [334, 211] width 43 height 13
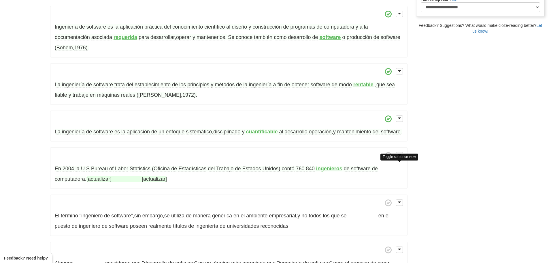
click at [119, 182] on strong "__________" at bounding box center [127, 179] width 29 height 6
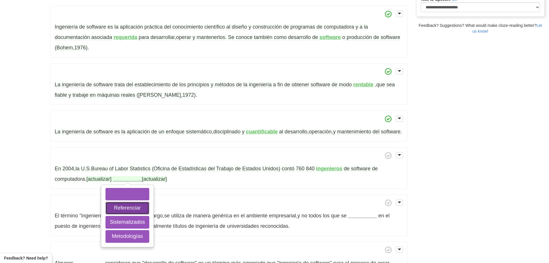
click at [140, 214] on button "Referenciar" at bounding box center [128, 208] width 44 height 13
click at [119, 242] on button "Metodologías" at bounding box center [128, 236] width 44 height 13
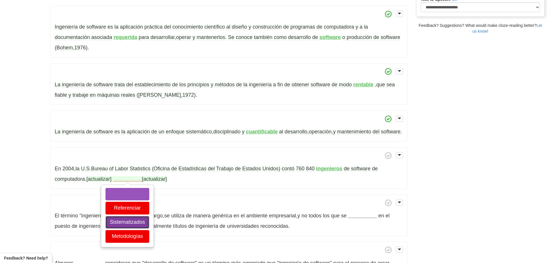
click at [131, 228] on button "Sistematizados" at bounding box center [128, 222] width 44 height 13
click at [159, 189] on p "En 2004 , la U . S . Bureau of Labor Statistics (Oficina de Estadísticas del Tr…" at bounding box center [228, 168] width 357 height 42
click at [136, 200] on button "​" at bounding box center [128, 194] width 44 height 13
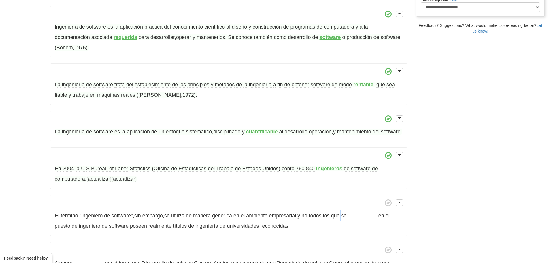
click at [345, 219] on p "El término "ingeniero de software" , sin embargo , se utiliza de manera genéric…" at bounding box center [228, 215] width 357 height 42
click at [355, 221] on p "El término "ingeniero de software" , sin embargo , se utiliza de manera genéric…" at bounding box center [228, 215] width 357 height 42
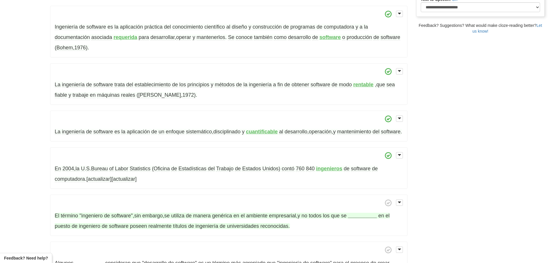
click at [365, 218] on strong "__________" at bounding box center [362, 215] width 29 height 6
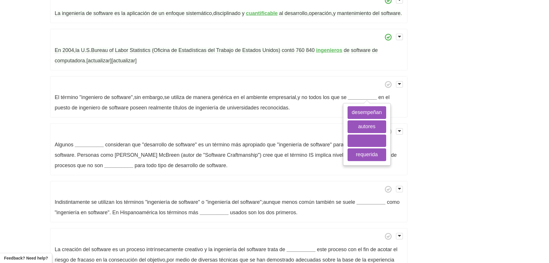
scroll to position [308, 0]
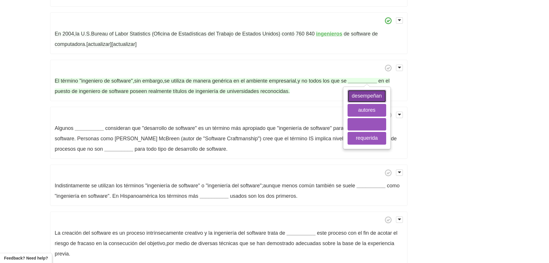
click at [369, 102] on button "desempeñan" at bounding box center [367, 96] width 39 height 13
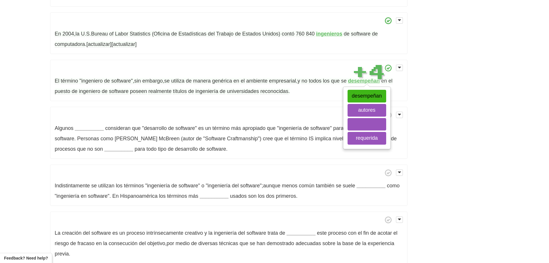
click at [324, 118] on span at bounding box center [229, 114] width 348 height 7
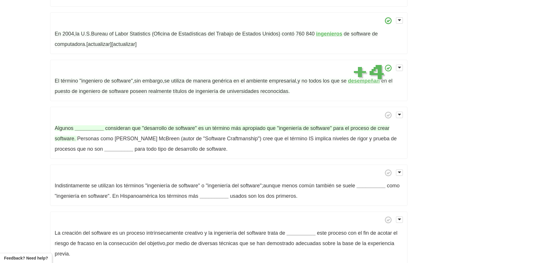
click at [95, 131] on strong "__________" at bounding box center [89, 128] width 29 height 6
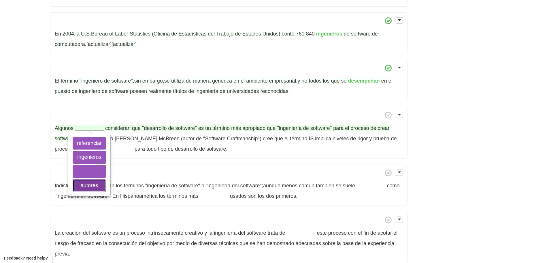
click at [92, 192] on button "autores" at bounding box center [89, 185] width 33 height 13
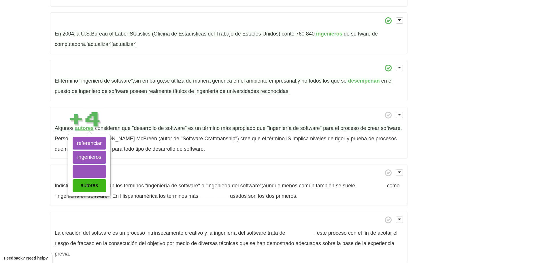
click at [193, 142] on p "Algunos autores referenciar ingenieros ​ autores consideran que "desarrollo de …" at bounding box center [228, 133] width 357 height 52
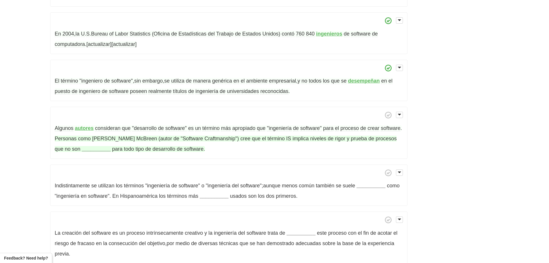
drag, startPoint x: 60, startPoint y: 155, endPoint x: 61, endPoint y: 158, distance: 3.6
click at [61, 158] on p "Algunos autores consideran que "desarrollo de software" es un término más aprop…" at bounding box center [228, 133] width 357 height 52
click at [82, 152] on strong "__________" at bounding box center [96, 149] width 29 height 6
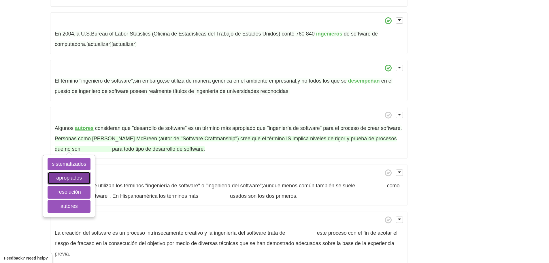
click at [69, 184] on button "apropiados" at bounding box center [69, 178] width 43 height 13
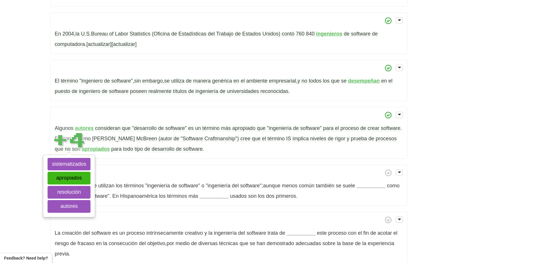
click at [202, 176] on span at bounding box center [229, 172] width 348 height 7
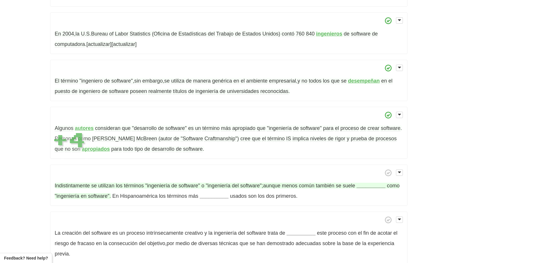
click at [366, 188] on strong "__________" at bounding box center [371, 185] width 29 height 6
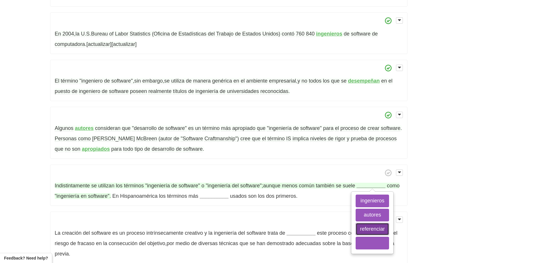
click at [377, 235] on button "referenciar" at bounding box center [372, 229] width 33 height 13
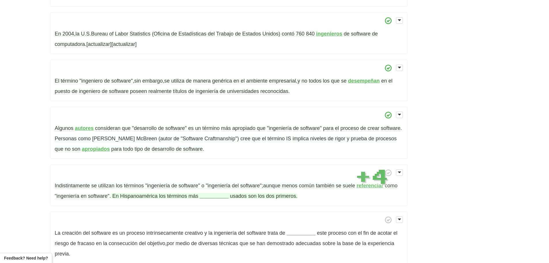
click at [215, 199] on strong "__________" at bounding box center [214, 196] width 29 height 6
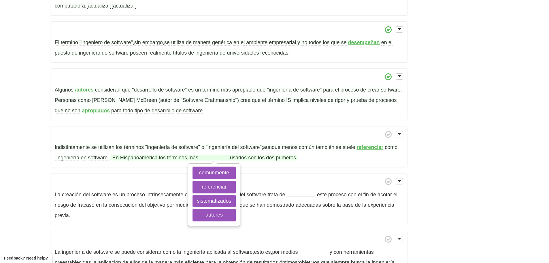
click at [221, 176] on div "comúnmente referenciar sistematizados autores" at bounding box center [214, 194] width 51 height 61
click at [227, 179] on button "comúnmente" at bounding box center [214, 172] width 43 height 13
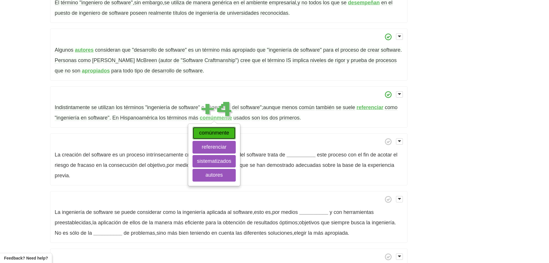
scroll to position [481, 0]
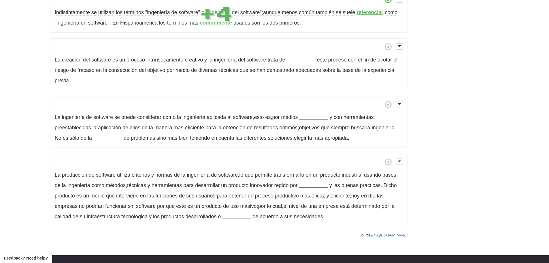
click at [289, 165] on span at bounding box center [229, 161] width 348 height 7
click at [299, 50] on span at bounding box center [229, 46] width 348 height 7
click at [299, 64] on p "La creación del software es un proceso intrínsecamente creativo y la ingeniería…" at bounding box center [228, 64] width 357 height 52
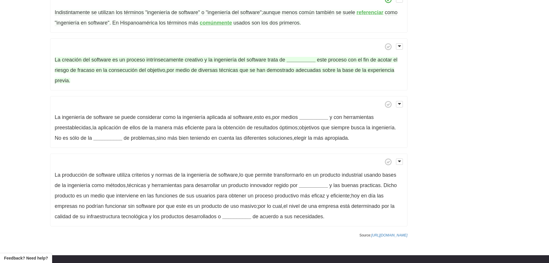
click at [299, 63] on strong "__________" at bounding box center [301, 60] width 29 height 6
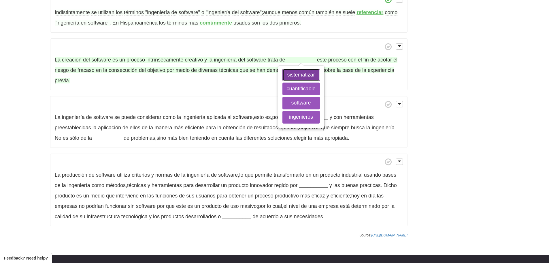
click at [312, 81] on button "sistematizar" at bounding box center [301, 75] width 37 height 13
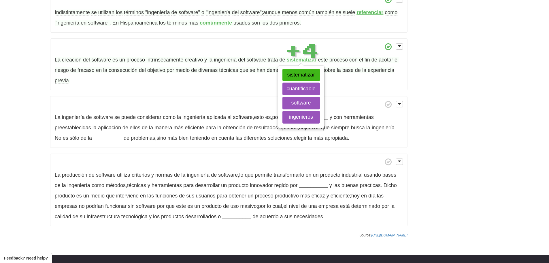
click at [355, 90] on p "La creación del software es un proceso intrínsecamente creativo y la ingeniería…" at bounding box center [228, 64] width 357 height 52
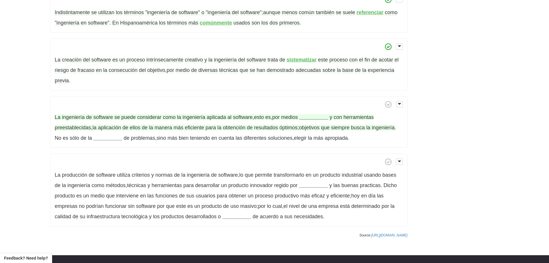
click at [327, 120] on strong "__________" at bounding box center [314, 117] width 29 height 6
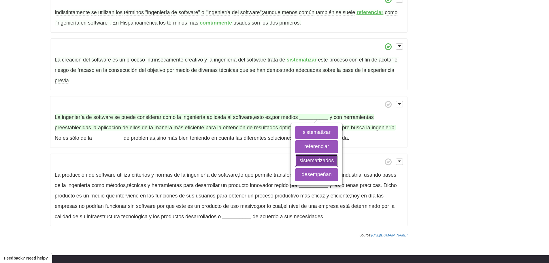
click at [323, 167] on button "sistematizados" at bounding box center [316, 160] width 43 height 13
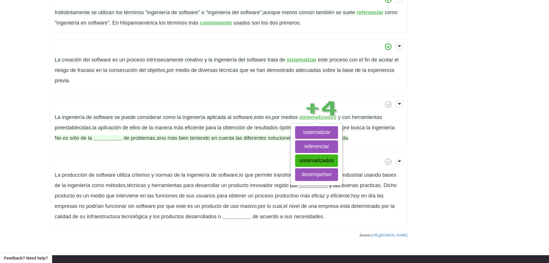
click at [252, 141] on span "diferentes" at bounding box center [255, 138] width 23 height 6
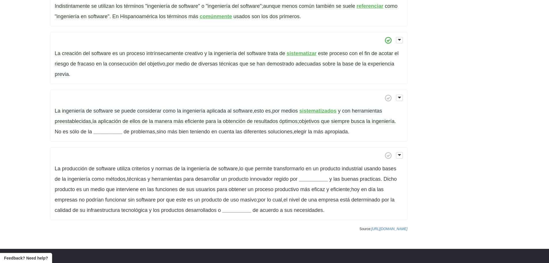
scroll to position [487, 0]
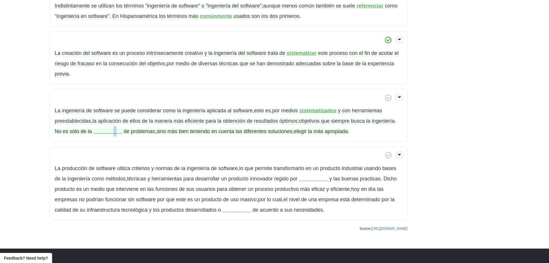
click at [113, 134] on strong "__________" at bounding box center [107, 131] width 29 height 6
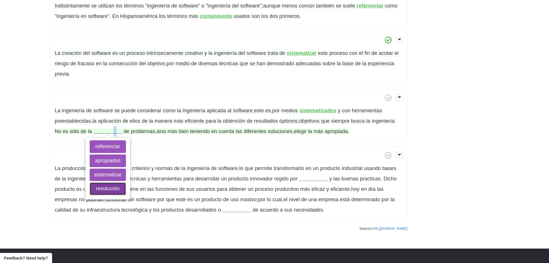
click at [108, 195] on button "resolución" at bounding box center [108, 188] width 36 height 13
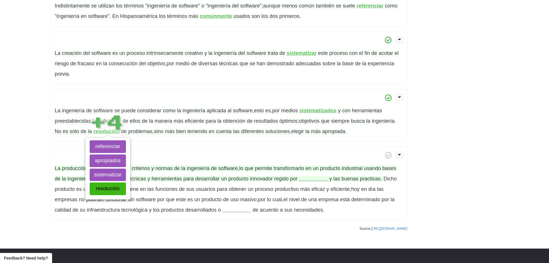
click at [243, 171] on span "lo" at bounding box center [241, 168] width 4 height 6
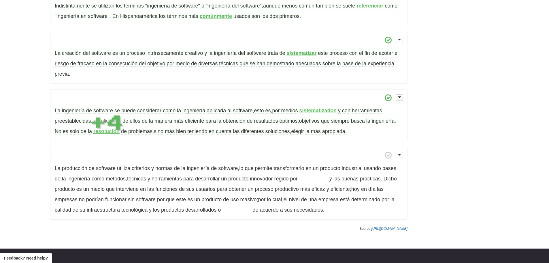
click at [320, 183] on p "La producción de software utiliza criterios y normas de la ingeniería de softwa…" at bounding box center [228, 183] width 357 height 73
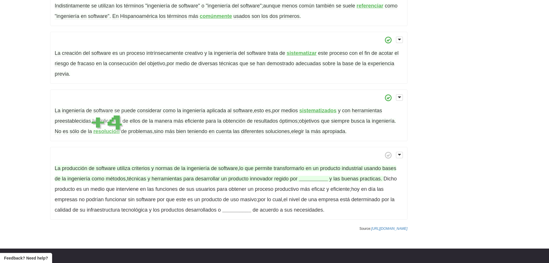
click at [310, 181] on strong "__________" at bounding box center [313, 179] width 29 height 6
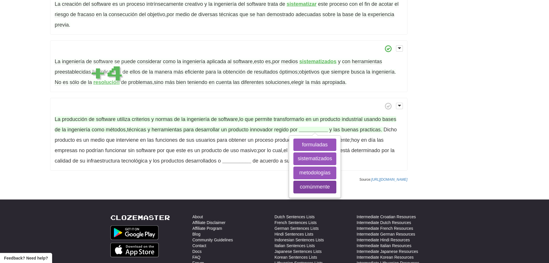
scroll to position [564, 0]
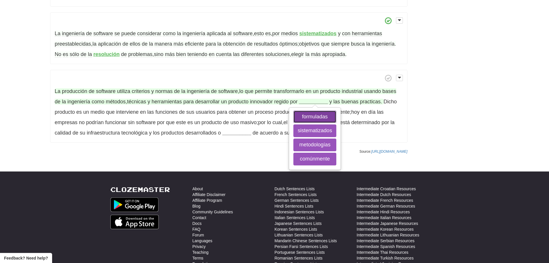
click at [311, 123] on button "formuladas" at bounding box center [314, 116] width 43 height 13
click at [307, 151] on button "metodologías" at bounding box center [314, 144] width 43 height 13
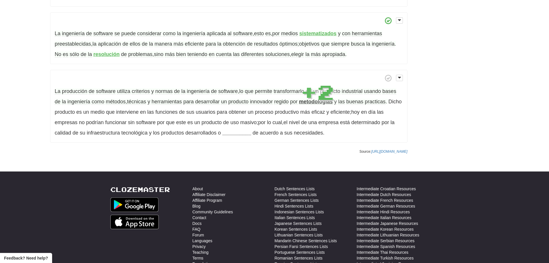
drag, startPoint x: 310, startPoint y: 143, endPoint x: 271, endPoint y: 149, distance: 39.4
click at [275, 142] on p "La producción de software utiliza criterios y normas de la ingeniería de softwa…" at bounding box center [228, 106] width 357 height 73
click at [249, 139] on p "La producción de software utiliza criterios y normas de la ingeniería de softwa…" at bounding box center [228, 106] width 357 height 73
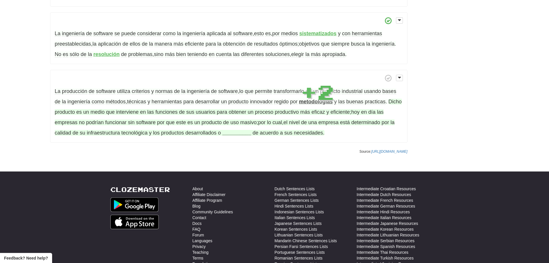
click at [244, 136] on strong "__________" at bounding box center [236, 133] width 29 height 6
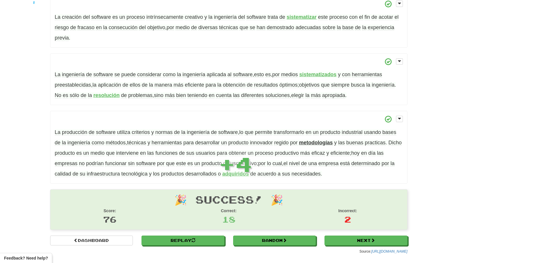
click at [294, 178] on p "La producción de software utiliza criterios y normas de la ingeniería de softwa…" at bounding box center [228, 147] width 357 height 73
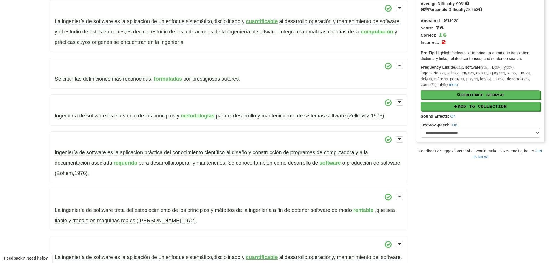
scroll to position [0, 0]
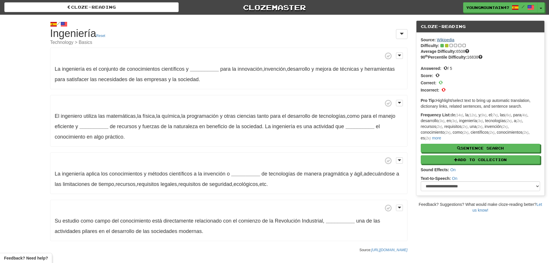
click at [451, 41] on link "Wikipedia" at bounding box center [446, 39] width 18 height 5
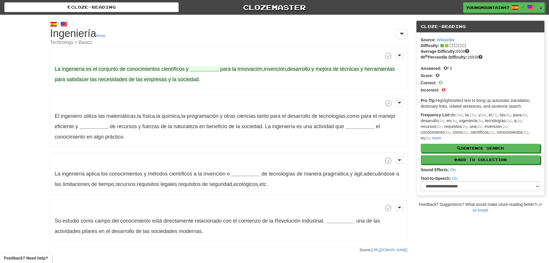
click at [195, 70] on strong "__________" at bounding box center [204, 69] width 29 height 6
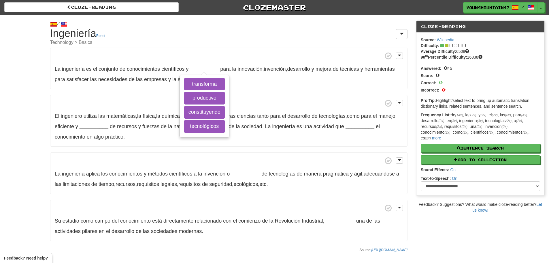
click at [62, 13] on div "Cloze-Reading Clozemaster YoungMountain4724 / Toggle Dropdown Dashboard Leaderb…" at bounding box center [274, 7] width 541 height 15
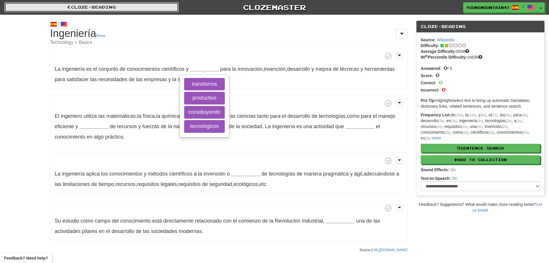
click at [68, 9] on span at bounding box center [69, 7] width 4 height 4
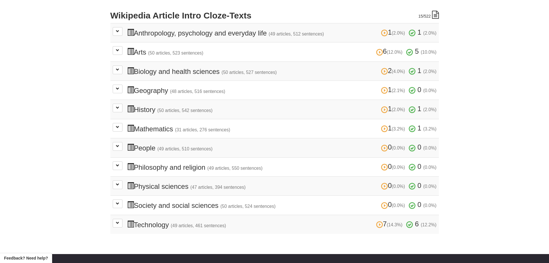
scroll to position [135, 0]
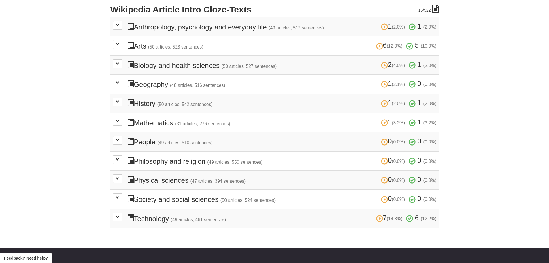
click at [123, 85] on td "1 (2.1%) 0 (0.0%) Geography (48 articles, 516 sentences) 1 (2.1%) 0 (0.0%) Load…" at bounding box center [274, 83] width 329 height 19
click at [118, 88] on td "1 (2.1%) 0 (0.0%) Geography (48 articles, 516 sentences) 1 (2.1%) 0 (0.0%) Load…" at bounding box center [274, 83] width 329 height 19
click at [120, 87] on button at bounding box center [118, 82] width 10 height 9
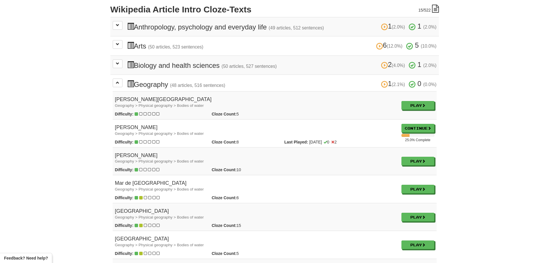
click at [424, 110] on td "Play" at bounding box center [417, 105] width 37 height 28
click at [417, 104] on link "Play" at bounding box center [418, 105] width 33 height 9
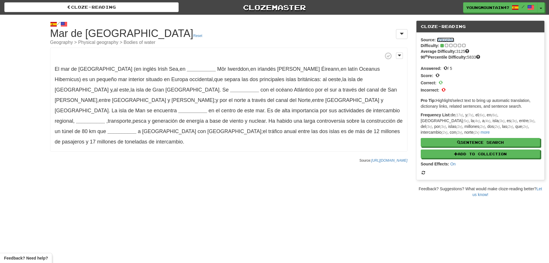
click at [445, 37] on link "Wikipedia" at bounding box center [446, 39] width 18 height 5
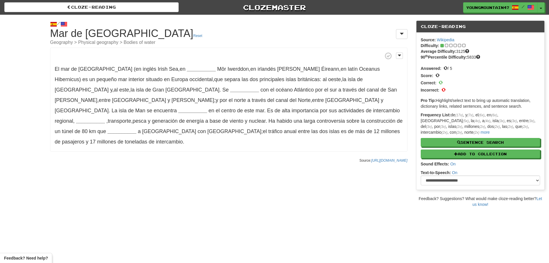
click at [155, 72] on p "El mar de Irlanda (en inglés Irish Sea , en __________ Môr Iwerddon , en irland…" at bounding box center [228, 100] width 357 height 104
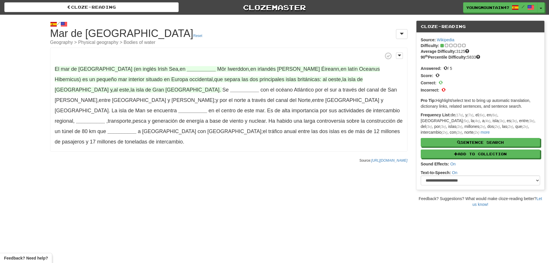
click at [187, 70] on strong "__________" at bounding box center [201, 69] width 29 height 6
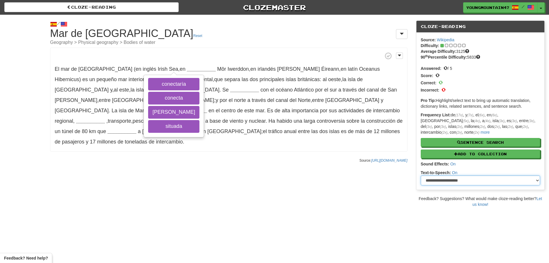
select select "**********"
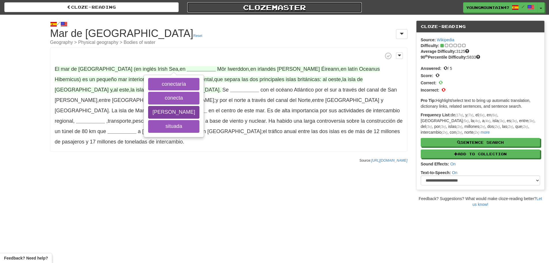
click at [171, 107] on body "Cloze-Reading Clozemaster YoungMountain4724 / Toggle Dropdown Dashboard Leaderb…" at bounding box center [274, 233] width 549 height 467
click at [172, 108] on button "[PERSON_NAME]" at bounding box center [173, 112] width 51 height 13
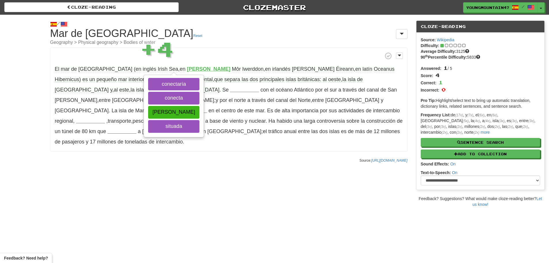
click at [119, 94] on p "El mar de Irlanda (en inglés Irish Sea , en [PERSON_NAME] conectaría conecta [G…" at bounding box center [228, 100] width 357 height 104
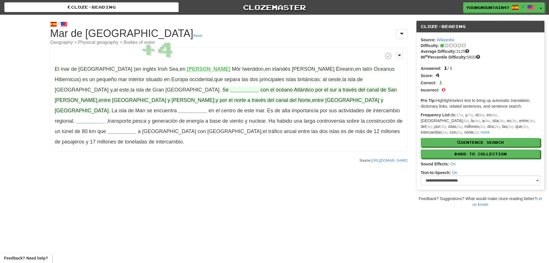
click at [230, 88] on strong "__________" at bounding box center [244, 90] width 29 height 6
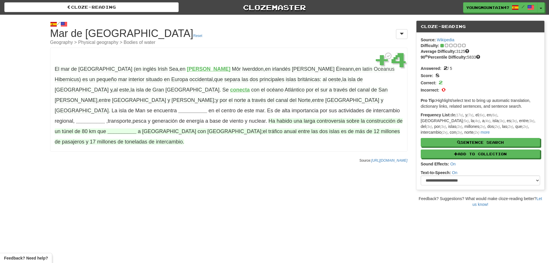
click at [155, 128] on span "[GEOGRAPHIC_DATA]" at bounding box center [169, 131] width 54 height 6
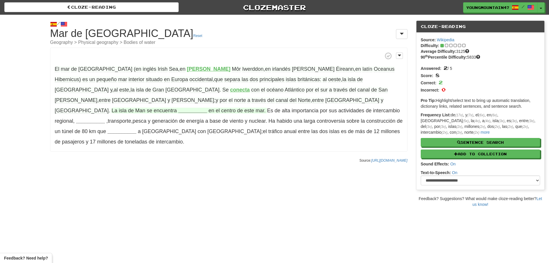
click at [178, 108] on strong "__________" at bounding box center [192, 111] width 29 height 6
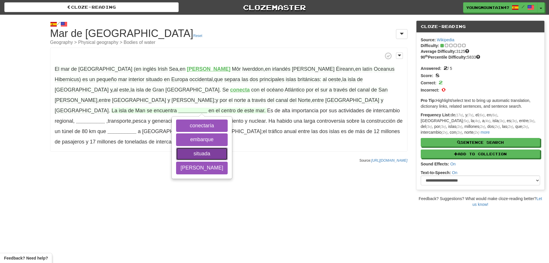
click at [176, 147] on button "situada" at bounding box center [201, 153] width 51 height 13
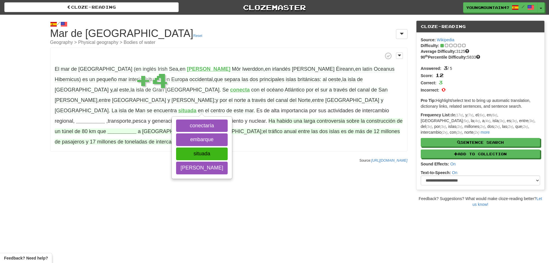
click at [348, 128] on span "de" at bounding box center [351, 131] width 6 height 6
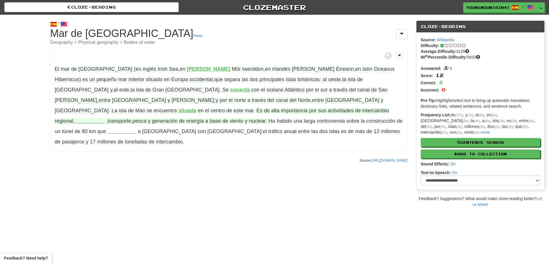
click at [76, 118] on strong "__________" at bounding box center [90, 121] width 29 height 6
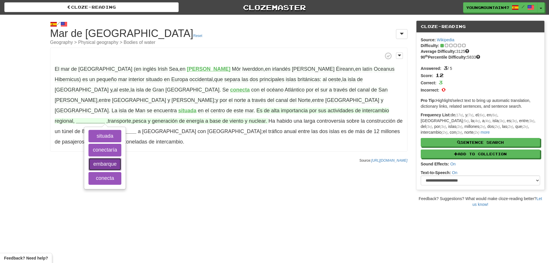
click at [89, 158] on button "embarque" at bounding box center [105, 164] width 33 height 13
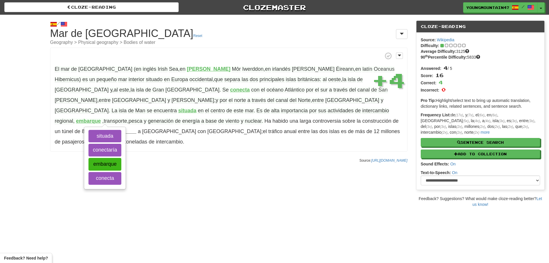
click at [136, 144] on div "/ Cloze-[GEOGRAPHIC_DATA] Mar de Irlanda Reset Geography > Physical geography >…" at bounding box center [229, 90] width 366 height 151
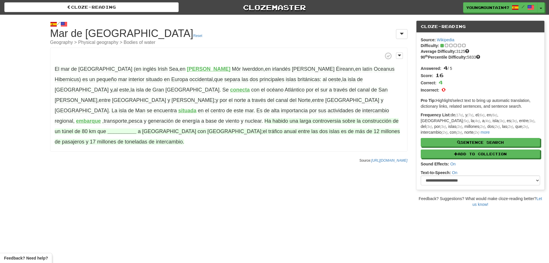
click at [108, 128] on strong "__________" at bounding box center [122, 131] width 29 height 6
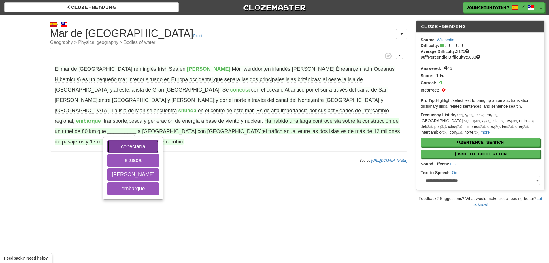
click at [108, 140] on button "conectaría" at bounding box center [133, 146] width 51 height 13
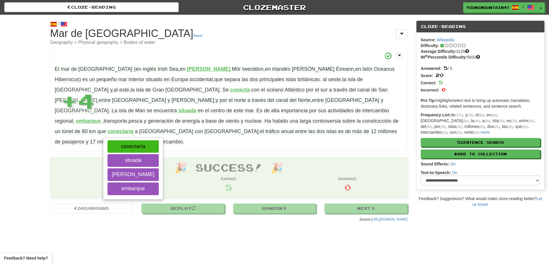
click at [169, 137] on p "El mar de Irlanda (en inglés Irish Sea , en [PERSON_NAME] Môr Iwerddon , en irl…" at bounding box center [228, 100] width 357 height 104
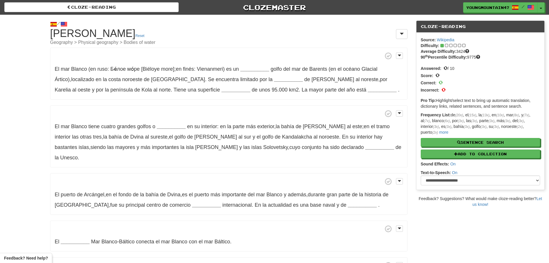
click at [444, 44] on span at bounding box center [443, 45] width 5 height 5
click at [440, 40] on link "Wikipedia" at bounding box center [446, 39] width 18 height 5
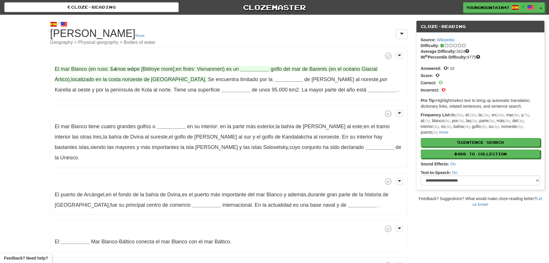
click at [253, 67] on strong "__________" at bounding box center [254, 69] width 29 height 6
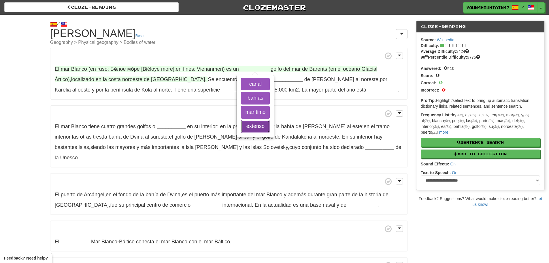
click at [259, 127] on button "extenso" at bounding box center [255, 126] width 29 height 13
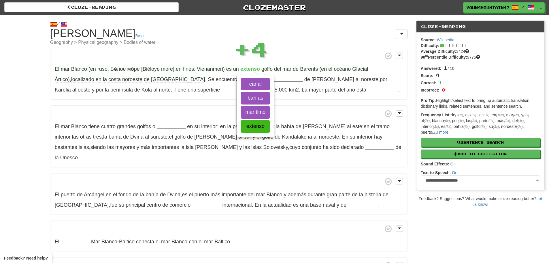
click at [318, 116] on span at bounding box center [229, 113] width 348 height 7
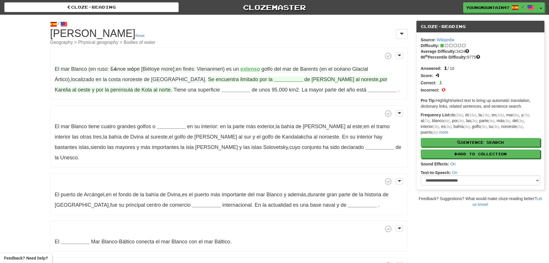
click at [274, 79] on strong "__________" at bounding box center [288, 79] width 29 height 6
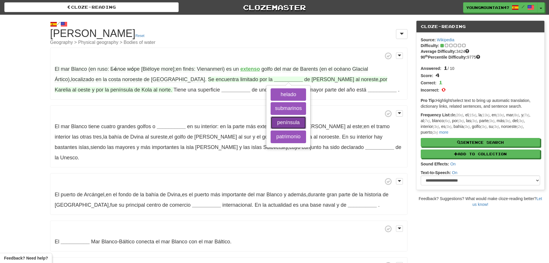
click at [271, 124] on button "península" at bounding box center [288, 122] width 35 height 13
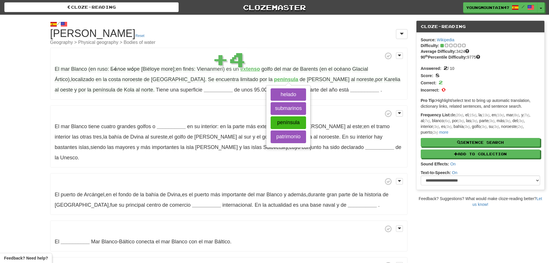
click at [182, 117] on span at bounding box center [229, 113] width 348 height 7
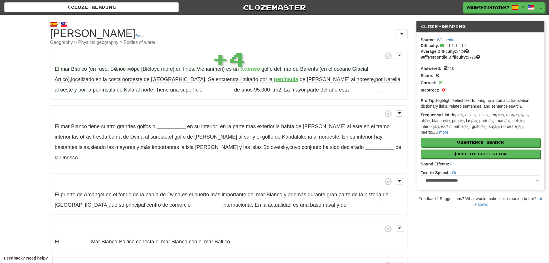
click at [136, 82] on p "El mar Blanco (en ruso: Бе́лое мо́ре [Biéloye more] ; en finés: Vienanmeri) es …" at bounding box center [228, 74] width 357 height 52
click at [139, 84] on p "El mar Blanco (en ruso: Бе́лое мо́ре [Biéloye more] ; en finés: Vienanmeri) es …" at bounding box center [228, 74] width 357 height 52
click at [204, 87] on strong "__________" at bounding box center [218, 90] width 29 height 6
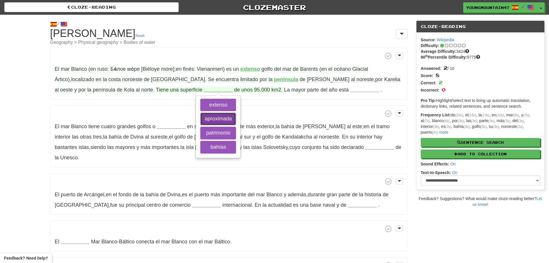
click at [200, 114] on button "aproximada" at bounding box center [218, 118] width 36 height 13
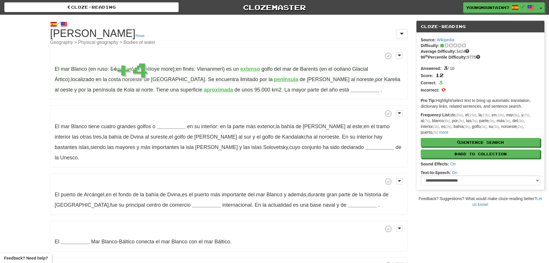
click at [213, 112] on span at bounding box center [229, 113] width 348 height 7
click at [351, 88] on strong "__________" at bounding box center [365, 90] width 29 height 6
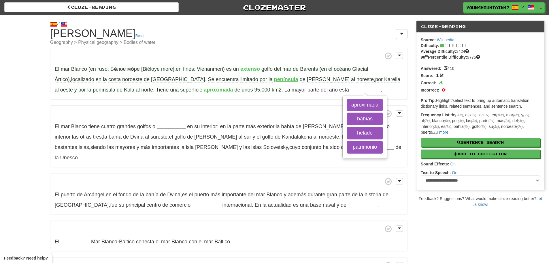
click at [326, 97] on p "El mar Blanco (en ruso: Бе́лое мо́ре [Biéloye more] ; en finés: Vienanmeri) es …" at bounding box center [228, 74] width 357 height 52
click at [347, 138] on button "helado" at bounding box center [365, 133] width 36 height 13
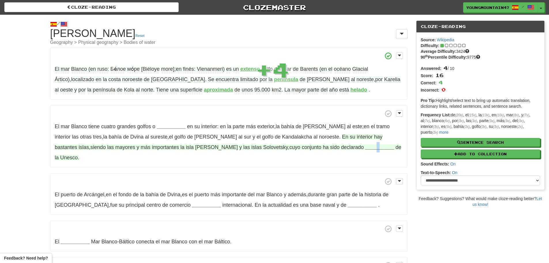
click at [365, 145] on strong "__________" at bounding box center [379, 147] width 29 height 6
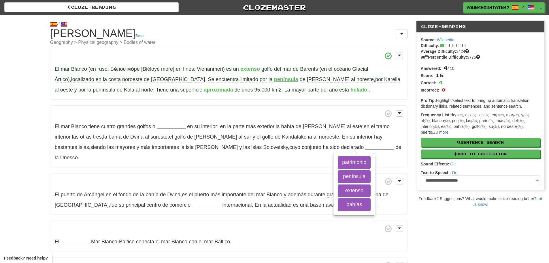
click at [320, 90] on p "El mar Blanco (en ruso: Бе́лое мо́ре [Biéloye more] ; en finés: Vienanmeri) es …" at bounding box center [228, 74] width 357 height 52
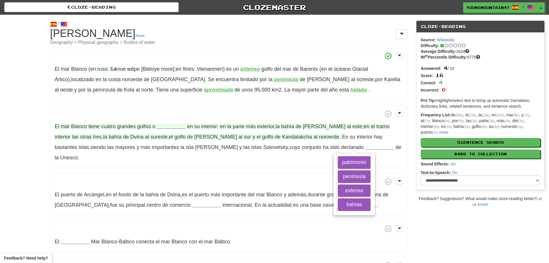
click at [162, 127] on strong "__________" at bounding box center [171, 126] width 29 height 6
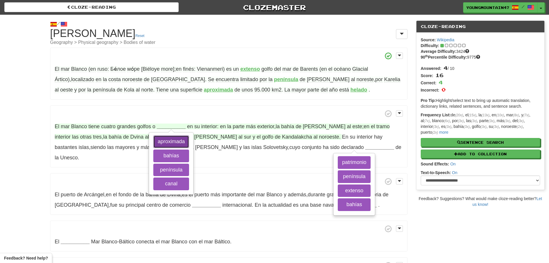
click at [171, 142] on button "aproximada" at bounding box center [171, 141] width 36 height 13
click at [170, 191] on div "aproximada bahías península canal" at bounding box center [171, 163] width 44 height 61
click at [170, 189] on button "canal" at bounding box center [171, 183] width 36 height 13
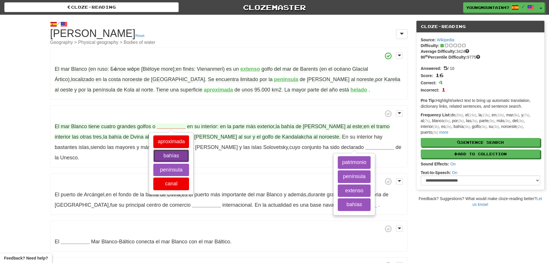
click at [171, 149] on button "bahías" at bounding box center [171, 155] width 36 height 13
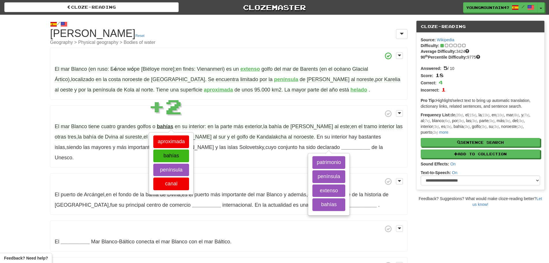
click at [241, 144] on p "El mar Blanco tiene cuatro grandes golfos o bahías aproximada bahías península …" at bounding box center [228, 136] width 357 height 62
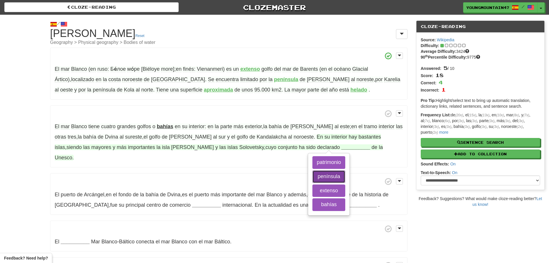
click at [313, 179] on button "península" at bounding box center [329, 176] width 33 height 13
click at [313, 196] on button "extenso" at bounding box center [329, 190] width 33 height 13
click at [313, 206] on button "bahías" at bounding box center [329, 204] width 33 height 13
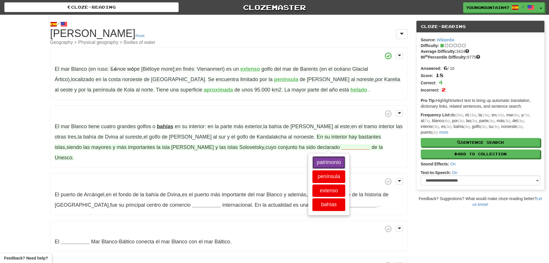
click at [313, 162] on button "patrimonio" at bounding box center [329, 162] width 33 height 13
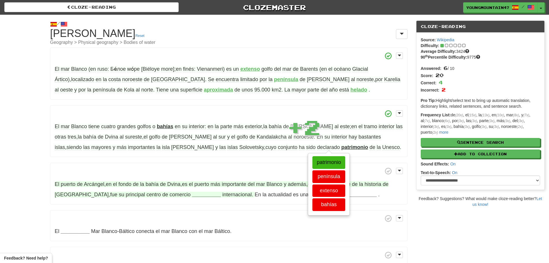
click at [192, 192] on strong "__________" at bounding box center [206, 194] width 29 height 6
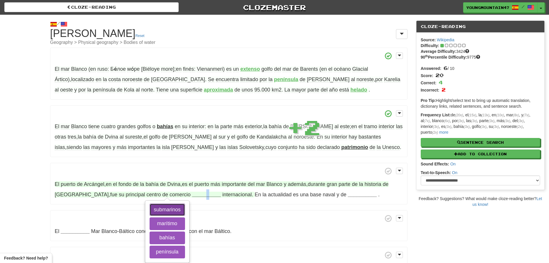
click at [174, 215] on button "submarinos" at bounding box center [167, 209] width 35 height 13
click at [171, 247] on button "península" at bounding box center [167, 251] width 35 height 13
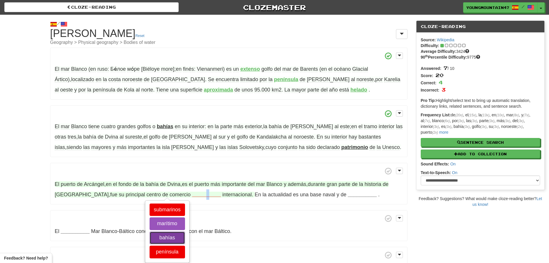
click at [174, 240] on button "bahías" at bounding box center [167, 237] width 35 height 13
click at [175, 227] on button "marítimo" at bounding box center [167, 223] width 35 height 13
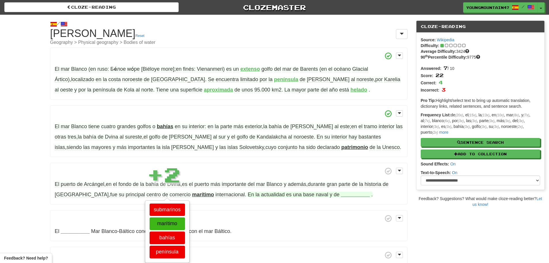
click at [294, 197] on span "En la actualidad es una base naval y de" at bounding box center [294, 194] width 93 height 6
click at [341, 194] on strong "__________" at bounding box center [355, 194] width 29 height 6
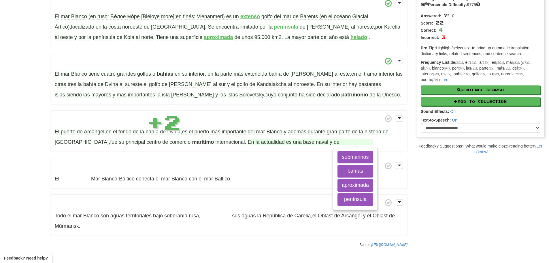
scroll to position [58, 0]
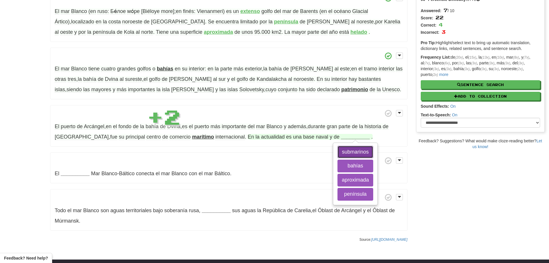
click at [338, 149] on button "submarinos" at bounding box center [356, 152] width 36 height 13
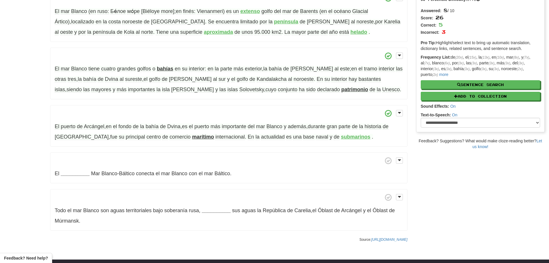
click at [58, 179] on p "El __________ Mar Blanco-Báltico conecta el mar Blanco con el mar Báltico ." at bounding box center [228, 167] width 357 height 31
click at [73, 170] on p "El __________ Mar Blanco-Báltico conecta el mar Blanco con el mar Báltico ." at bounding box center [228, 167] width 357 height 31
click at [89, 173] on strong "__________" at bounding box center [75, 173] width 29 height 6
click at [74, 172] on strong "__________" at bounding box center [75, 173] width 29 height 6
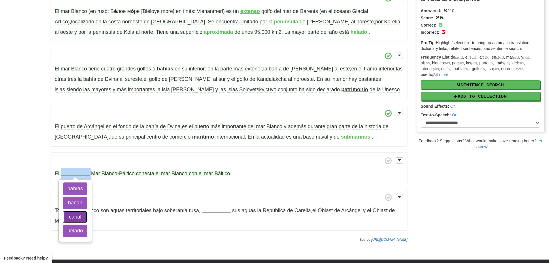
click at [84, 219] on button "canal" at bounding box center [75, 216] width 24 height 13
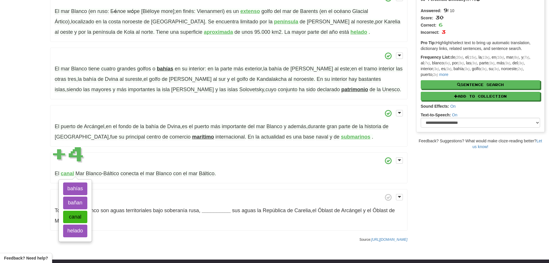
click at [189, 203] on p "Todo el mar Blanco son aguas territoriales bajo soberanía rusa , __________ sus…" at bounding box center [228, 210] width 357 height 42
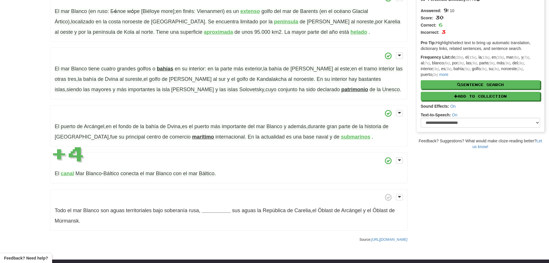
click at [204, 205] on p "Todo el mar Blanco son aguas territoriales bajo soberanía rusa , __________ sus…" at bounding box center [228, 210] width 357 height 42
click at [206, 207] on p "Todo el mar Blanco son aguas territoriales bajo soberanía rusa , __________ sus…" at bounding box center [228, 210] width 357 height 42
click at [211, 207] on strong "__________" at bounding box center [216, 210] width 29 height 6
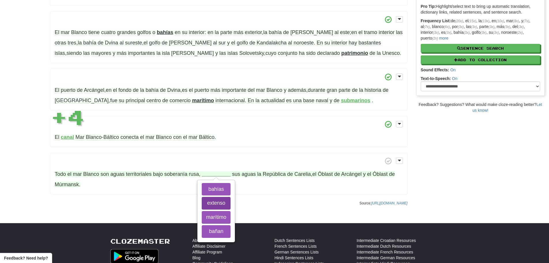
scroll to position [96, 0]
